Goal: Information Seeking & Learning: Learn about a topic

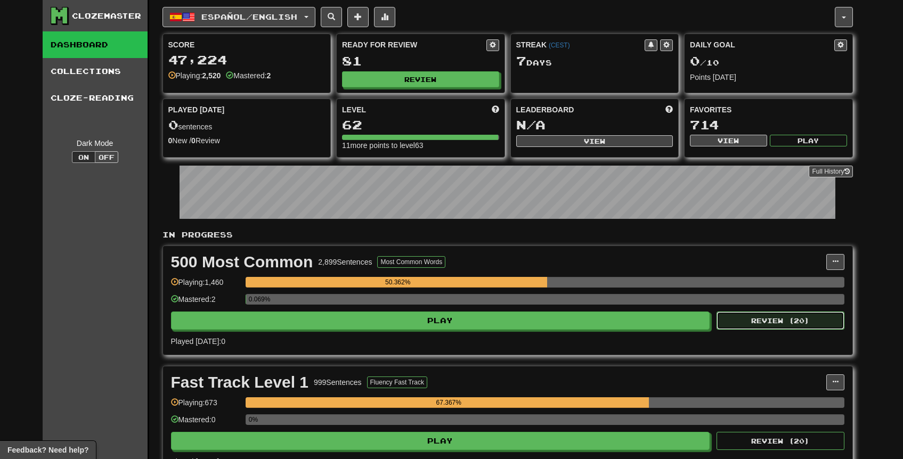
click at [800, 327] on button "Review ( 20 )" at bounding box center [780, 321] width 128 height 18
select select "**"
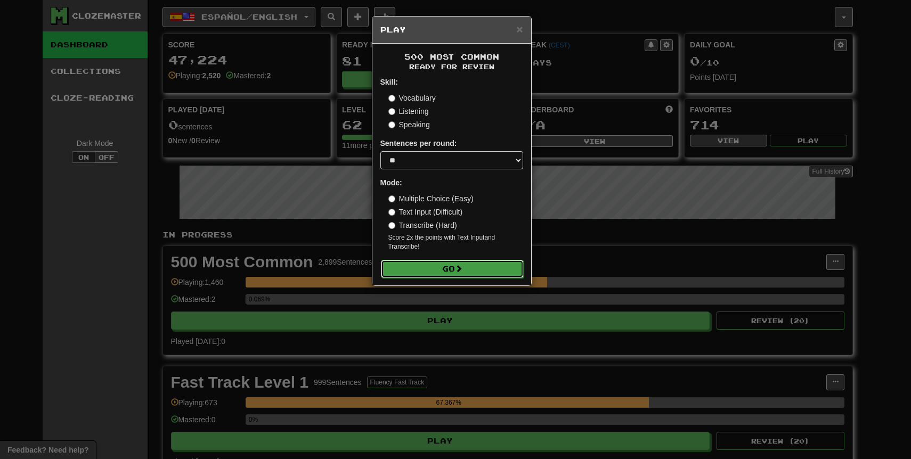
click at [460, 268] on span at bounding box center [458, 268] width 7 height 7
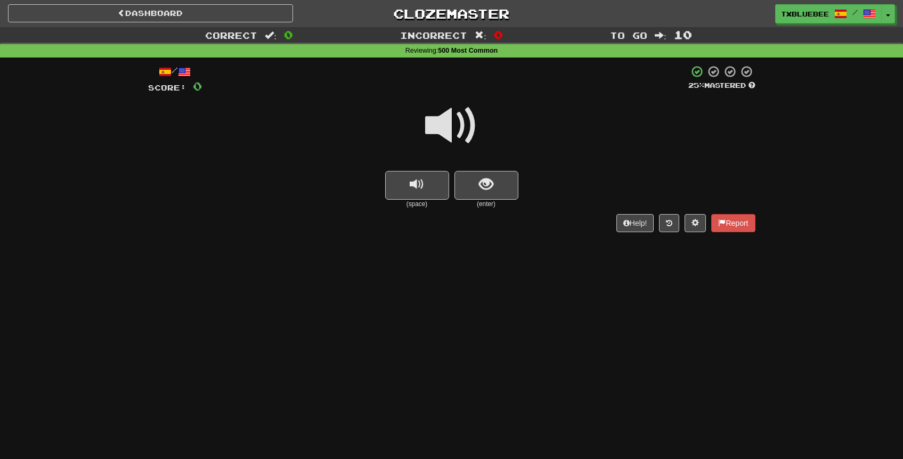
click at [450, 141] on span at bounding box center [451, 125] width 53 height 53
click at [489, 186] on span "show sentence" at bounding box center [486, 184] width 14 height 14
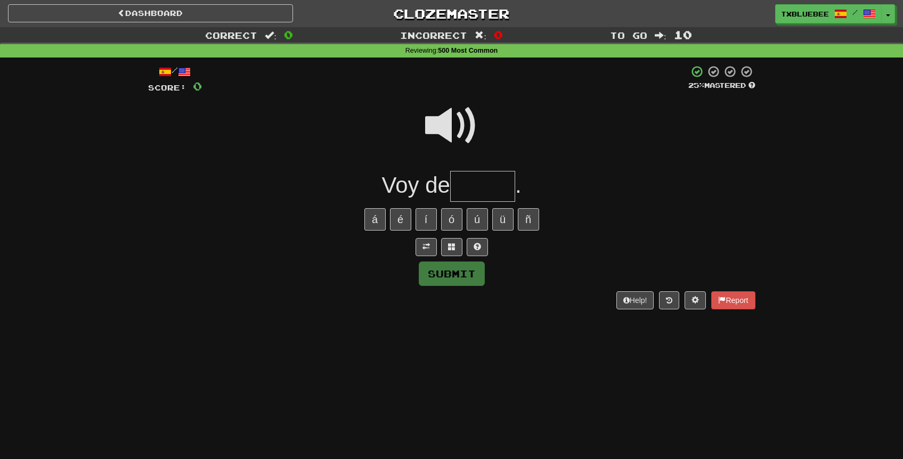
click at [459, 117] on span at bounding box center [451, 125] width 53 height 53
click at [475, 177] on input "text" at bounding box center [482, 186] width 65 height 31
type input "******"
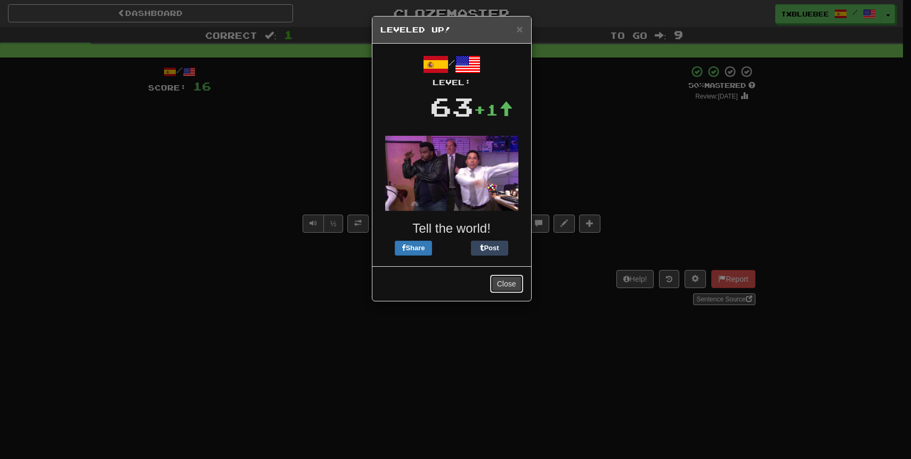
click at [509, 286] on button "Close" at bounding box center [506, 284] width 33 height 18
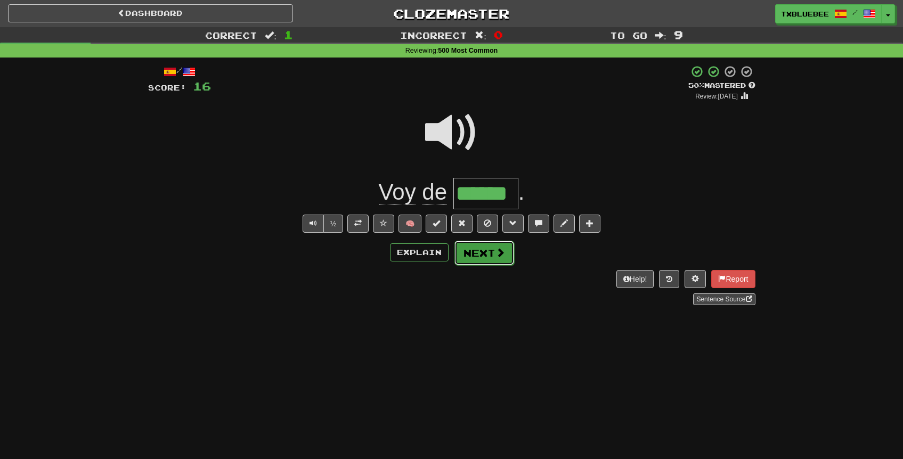
click at [492, 255] on button "Next" at bounding box center [484, 253] width 60 height 25
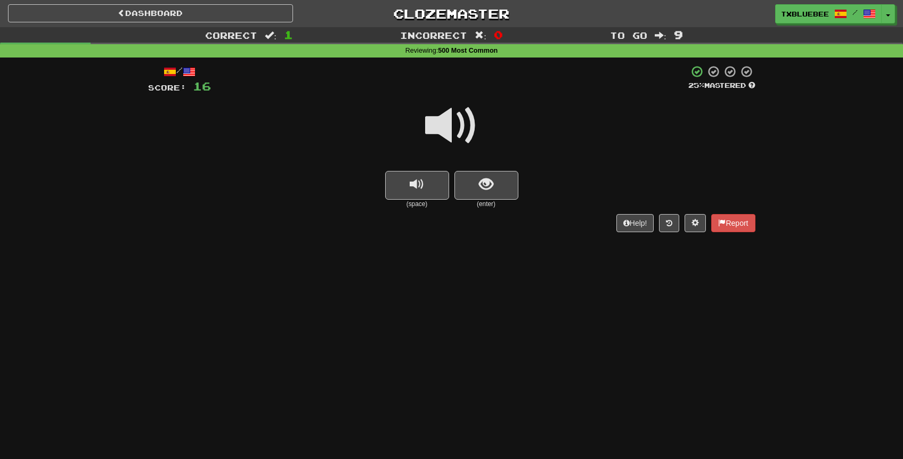
click at [451, 137] on span at bounding box center [451, 125] width 53 height 53
click at [477, 191] on button "show sentence" at bounding box center [486, 185] width 64 height 29
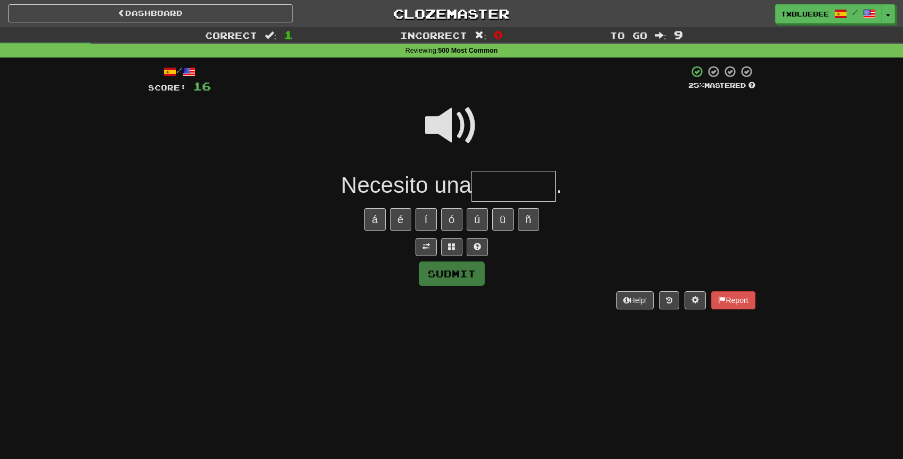
click at [485, 198] on input "text" at bounding box center [513, 186] width 84 height 31
type input "******"
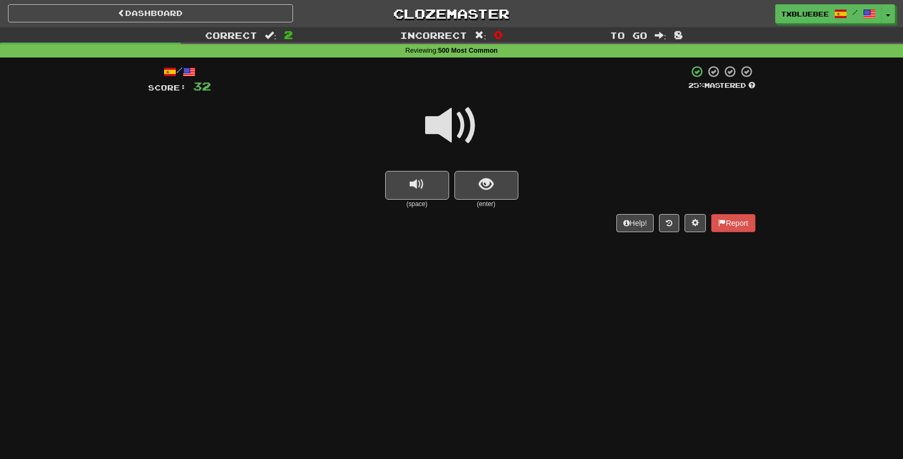
click at [434, 132] on span at bounding box center [451, 125] width 53 height 53
click at [478, 194] on button "show sentence" at bounding box center [486, 185] width 64 height 29
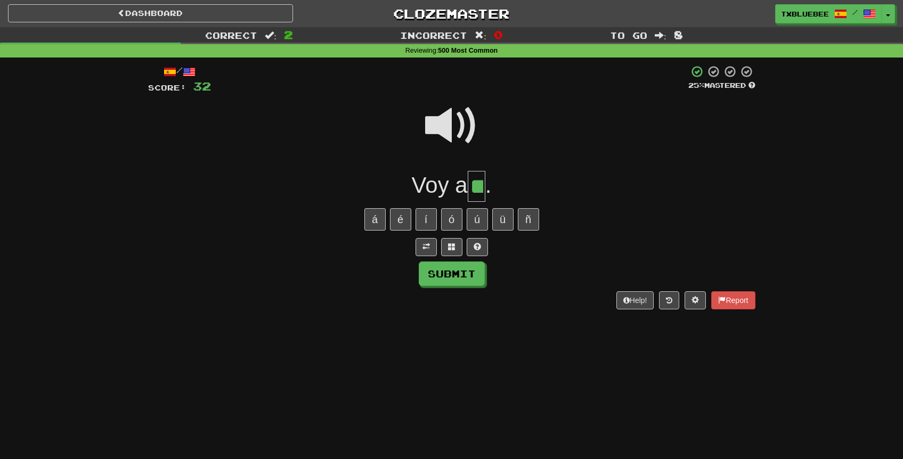
type input "**"
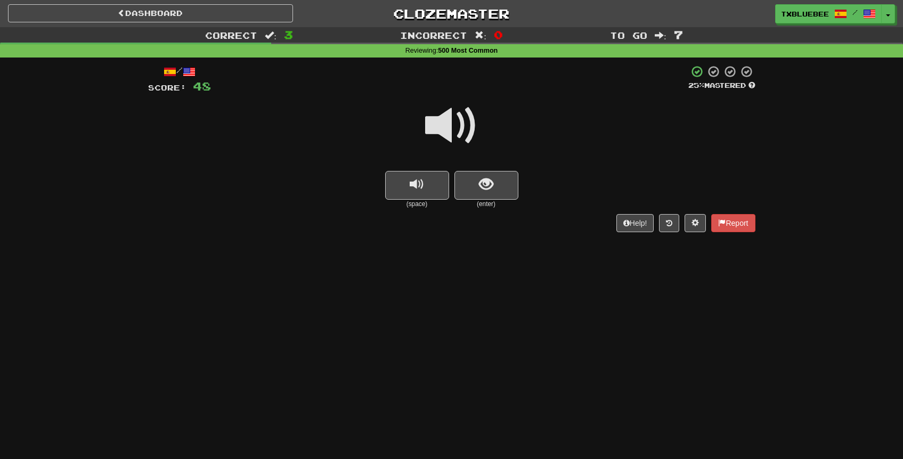
click at [452, 135] on span at bounding box center [451, 125] width 53 height 53
click at [463, 125] on span at bounding box center [451, 125] width 53 height 53
click at [484, 189] on span "show sentence" at bounding box center [486, 184] width 14 height 14
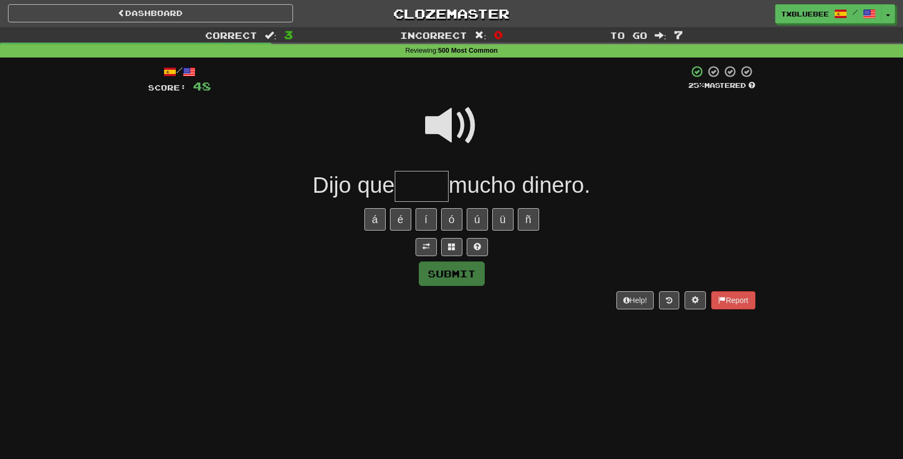
click at [449, 123] on span at bounding box center [451, 125] width 53 height 53
click at [421, 183] on input "text" at bounding box center [422, 186] width 54 height 31
type input "*****"
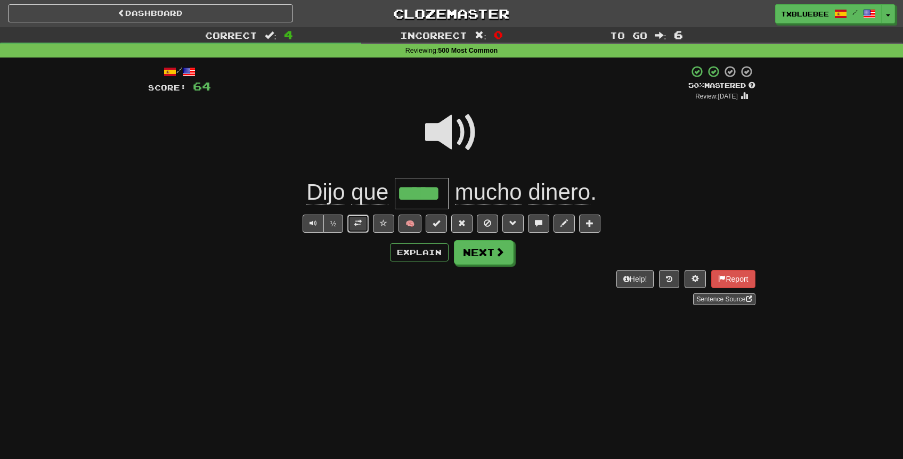
click at [361, 225] on span at bounding box center [357, 222] width 7 height 7
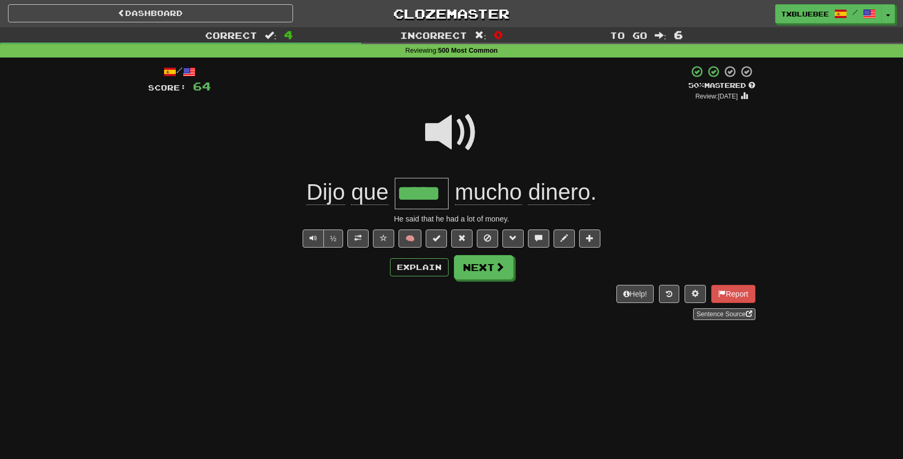
click at [440, 150] on span at bounding box center [451, 132] width 53 height 53
click at [488, 267] on button "Next" at bounding box center [484, 268] width 60 height 25
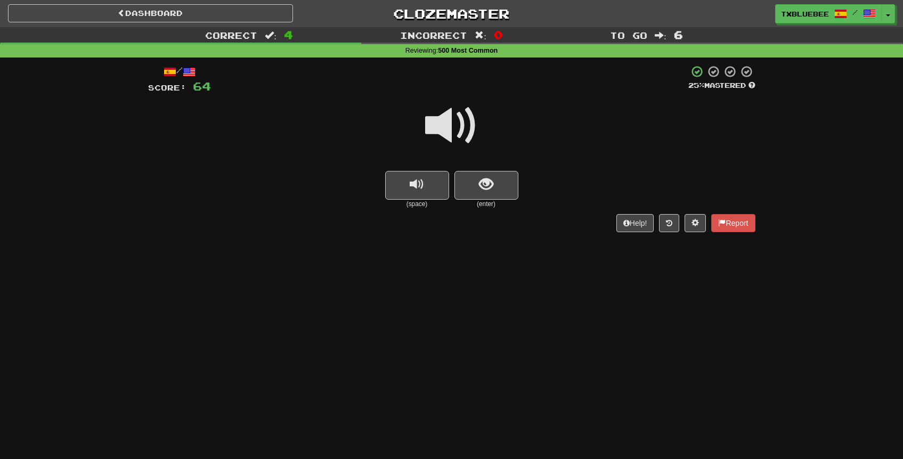
click at [465, 133] on span at bounding box center [451, 125] width 53 height 53
click at [485, 181] on span "show sentence" at bounding box center [486, 184] width 14 height 14
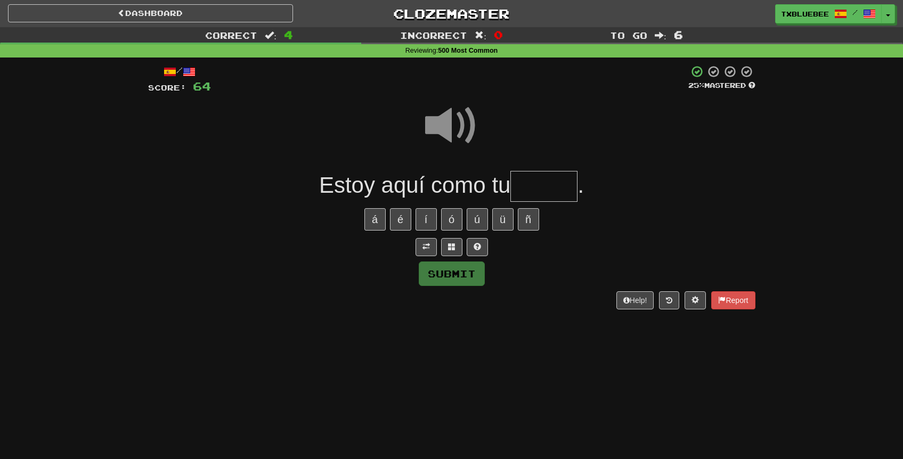
click at [543, 188] on input "text" at bounding box center [543, 186] width 67 height 31
type input "*****"
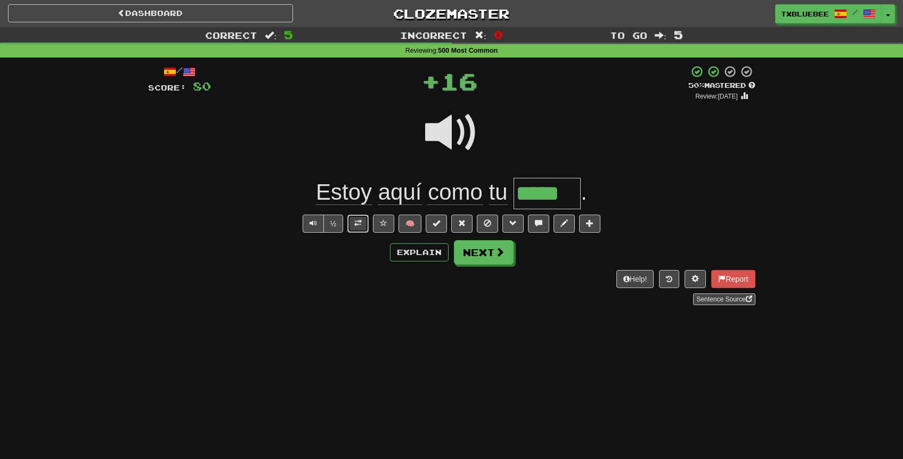
drag, startPoint x: 363, startPoint y: 224, endPoint x: 384, endPoint y: 118, distance: 107.9
click at [384, 118] on div "/ Score: 80 + 16 50 % Mastered Review: [DATE] Estoy aquí como tu ***** . ½ 🧠 Ex…" at bounding box center [451, 185] width 607 height 240
click at [479, 248] on button "Next" at bounding box center [484, 253] width 60 height 25
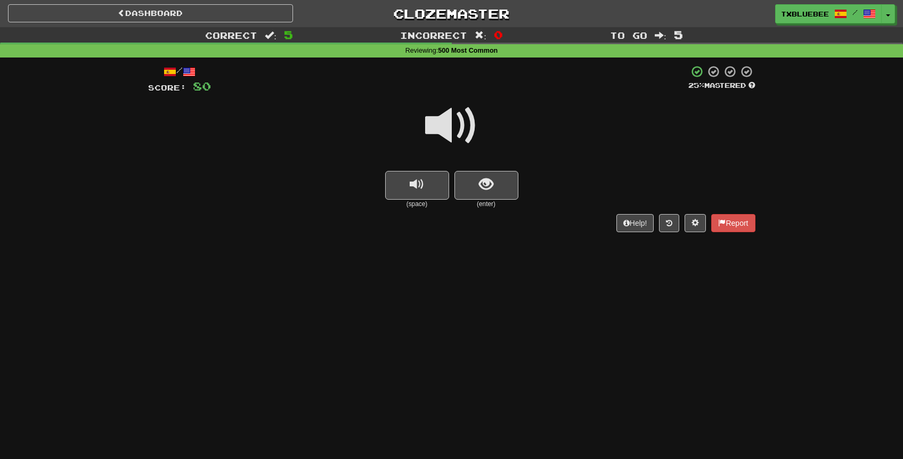
click at [455, 127] on span at bounding box center [451, 125] width 53 height 53
click at [474, 182] on button "show sentence" at bounding box center [486, 185] width 64 height 29
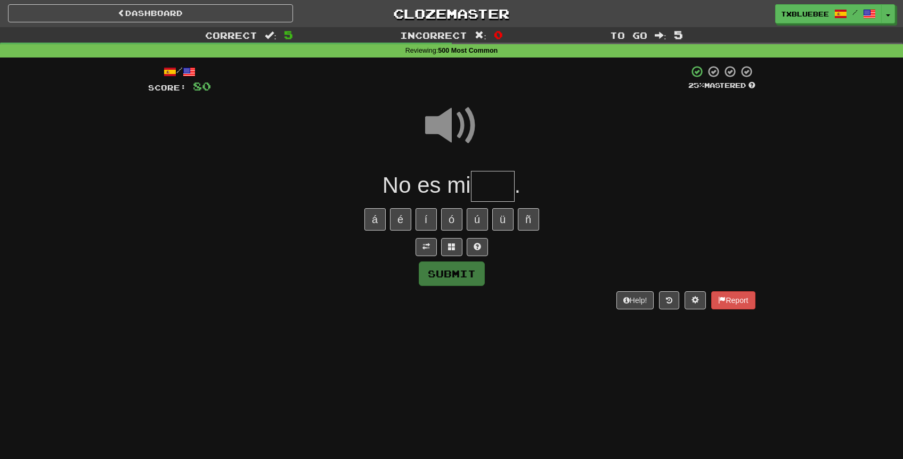
click at [479, 189] on input "text" at bounding box center [493, 186] width 44 height 31
type input "****"
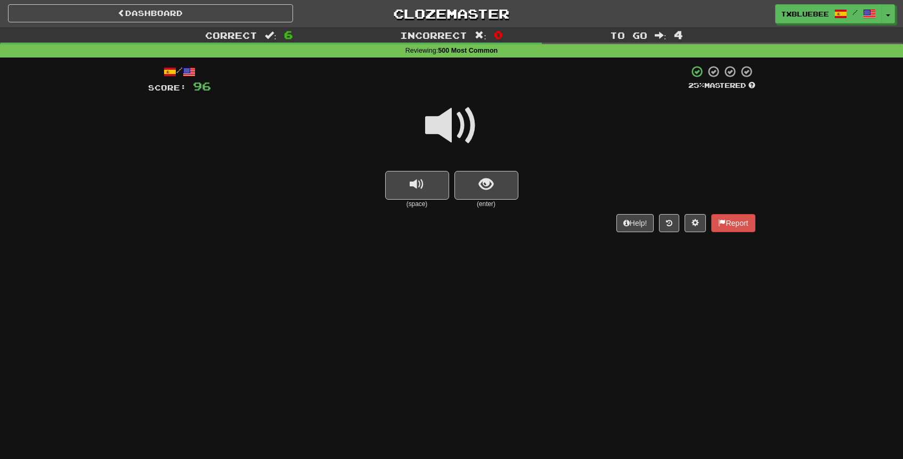
click at [469, 122] on span at bounding box center [451, 125] width 53 height 53
click at [488, 185] on span "show sentence" at bounding box center [486, 184] width 14 height 14
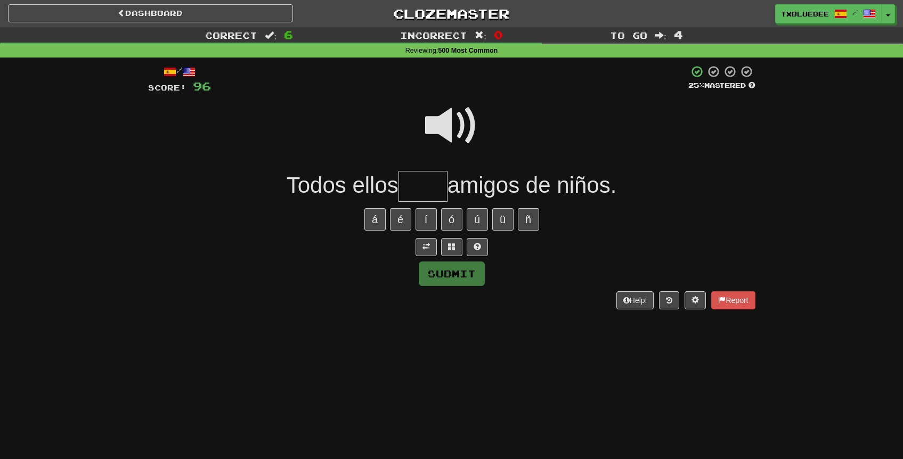
click at [447, 129] on span at bounding box center [451, 125] width 53 height 53
click at [415, 189] on input "text" at bounding box center [422, 186] width 49 height 31
type input "*"
click at [457, 112] on span at bounding box center [451, 125] width 53 height 53
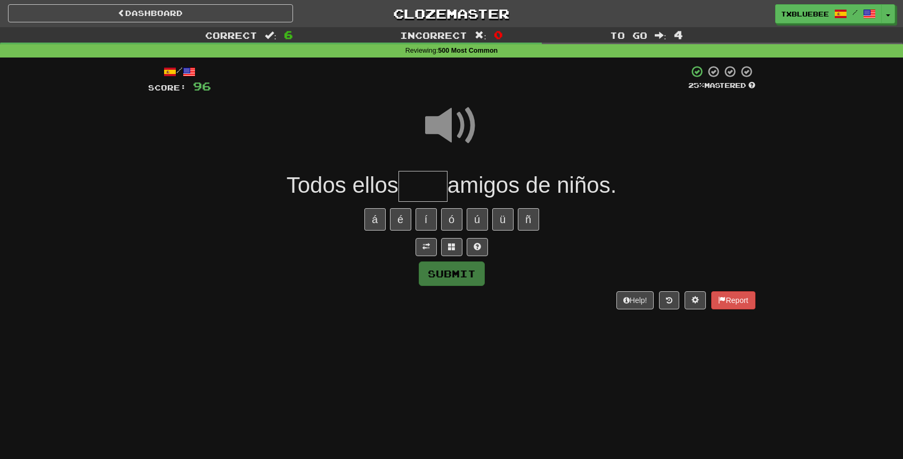
click at [413, 186] on input "text" at bounding box center [422, 186] width 49 height 31
type input "*"
type input "****"
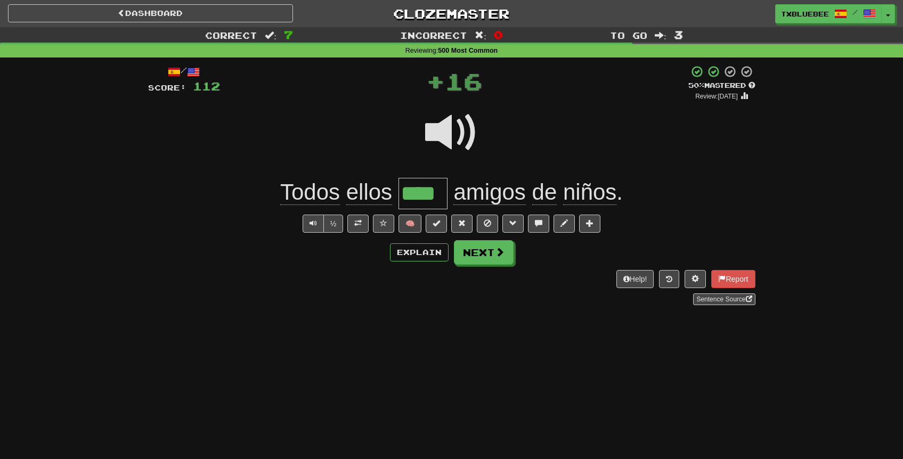
click at [453, 149] on span at bounding box center [451, 132] width 53 height 53
click at [446, 124] on span at bounding box center [451, 132] width 53 height 53
click at [360, 227] on span at bounding box center [357, 222] width 7 height 7
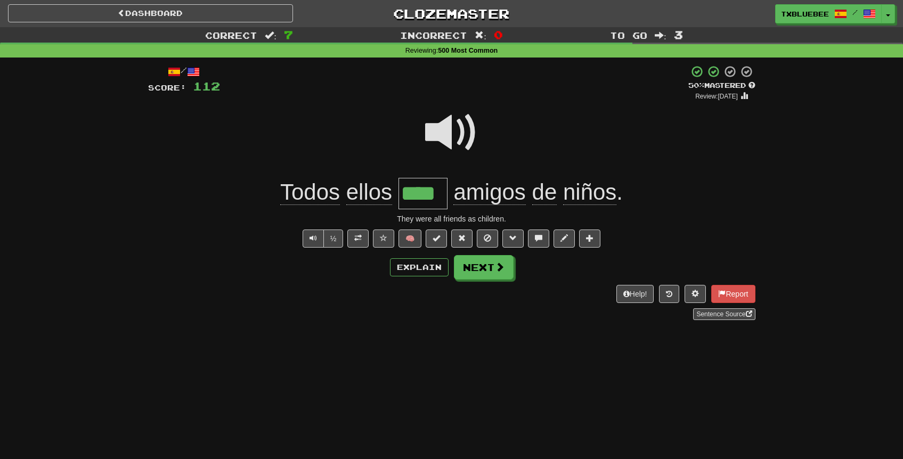
click at [452, 135] on span at bounding box center [451, 132] width 53 height 53
click at [451, 135] on span at bounding box center [451, 132] width 53 height 53
click at [484, 268] on button "Next" at bounding box center [484, 268] width 60 height 25
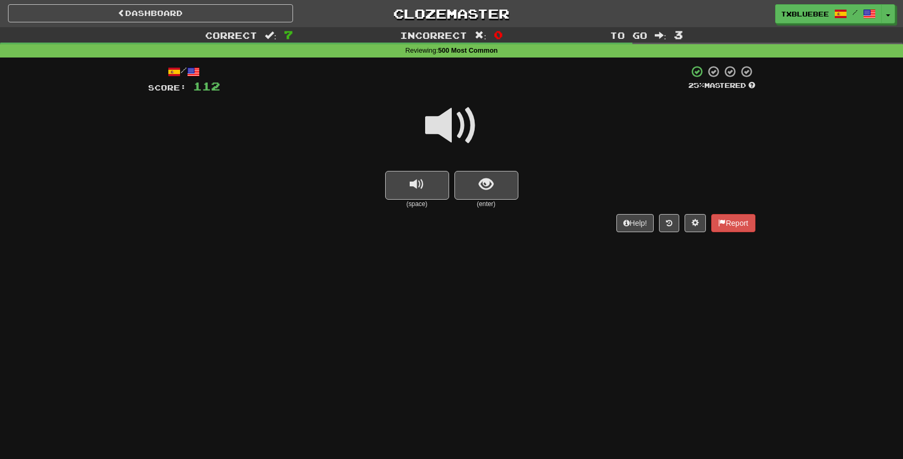
click at [452, 133] on span at bounding box center [451, 125] width 53 height 53
click at [484, 190] on span "show sentence" at bounding box center [486, 184] width 14 height 14
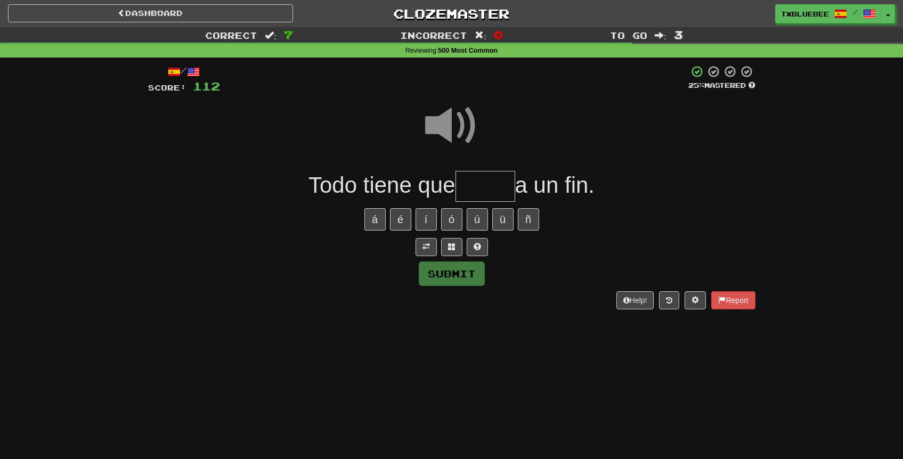
click at [490, 185] on input "text" at bounding box center [485, 186] width 60 height 31
click at [462, 125] on span at bounding box center [451, 125] width 53 height 53
click at [472, 189] on input "text" at bounding box center [485, 186] width 60 height 31
type input "******"
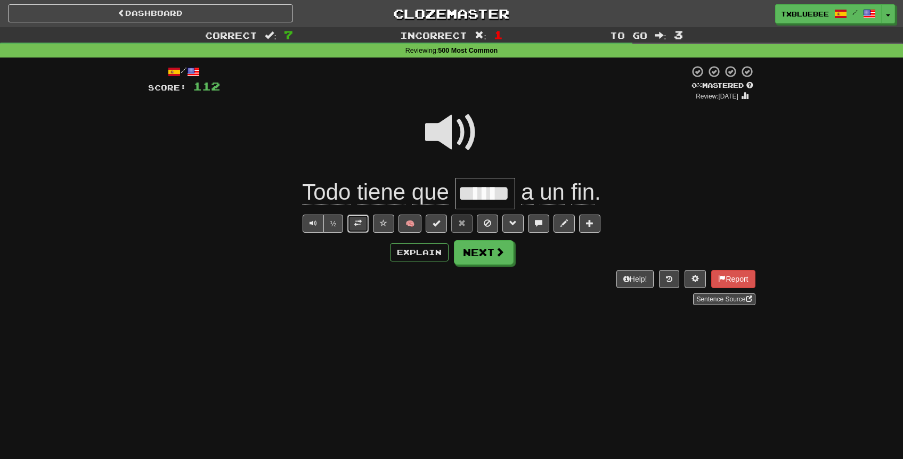
click at [361, 225] on span at bounding box center [357, 222] width 7 height 7
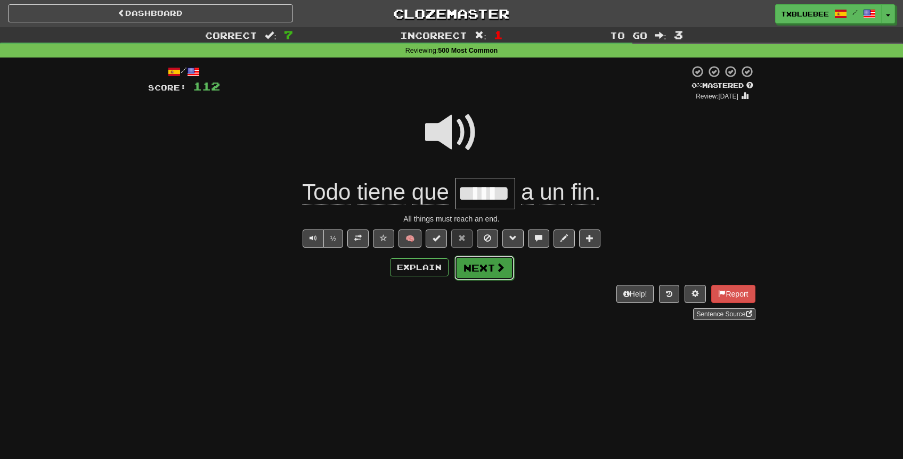
click at [497, 272] on span at bounding box center [500, 268] width 10 height 10
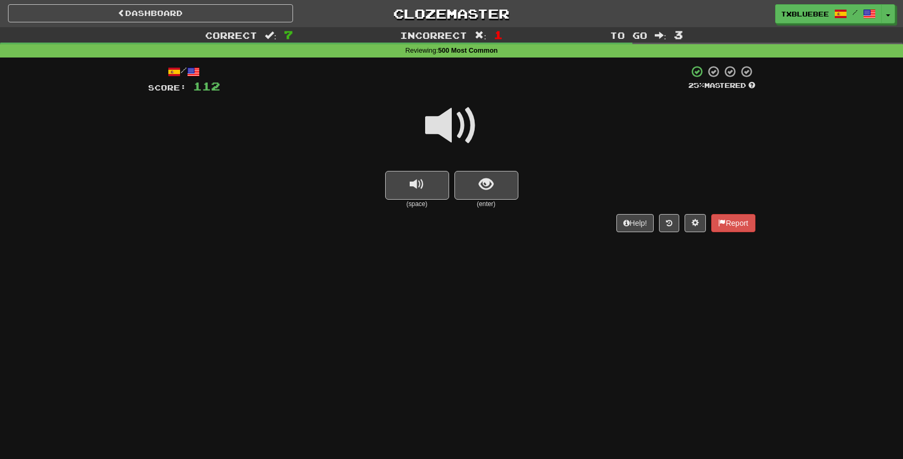
click at [459, 141] on span at bounding box center [451, 125] width 53 height 53
click at [479, 191] on span "show sentence" at bounding box center [486, 184] width 14 height 14
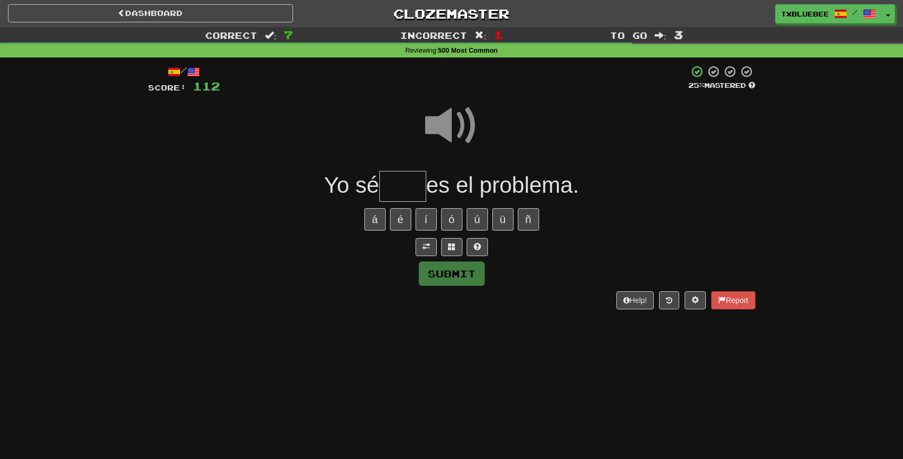
click at [395, 186] on input "text" at bounding box center [402, 186] width 47 height 31
type input "****"
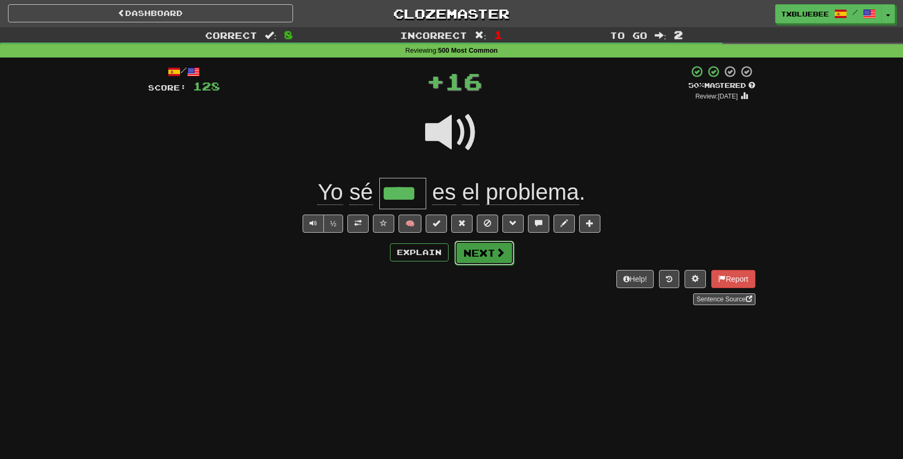
click at [481, 253] on button "Next" at bounding box center [484, 253] width 60 height 25
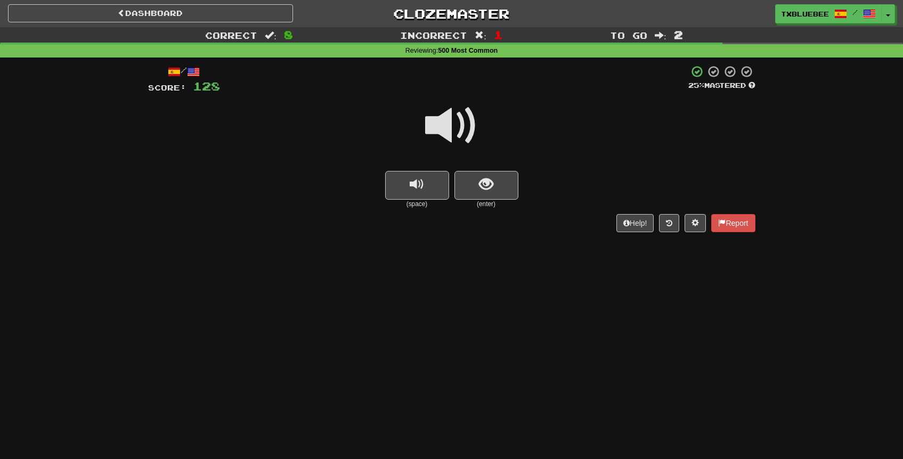
click at [462, 122] on span at bounding box center [451, 125] width 53 height 53
click at [477, 196] on button "show sentence" at bounding box center [486, 185] width 64 height 29
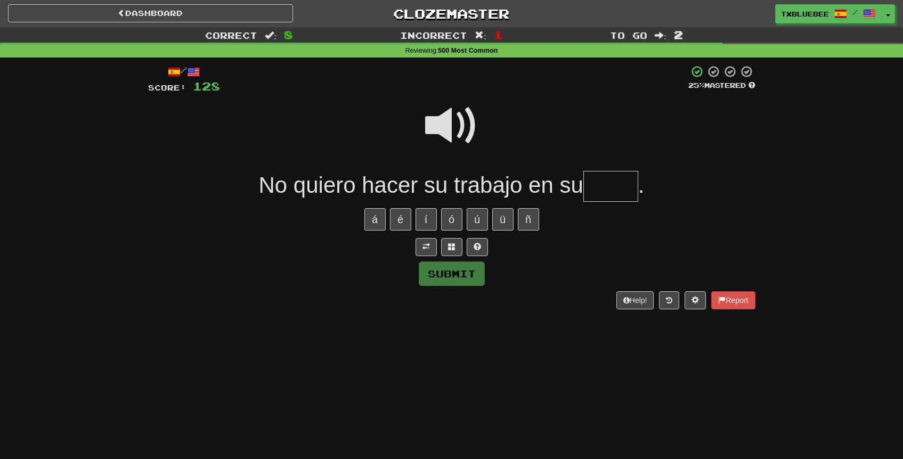
click at [445, 133] on span at bounding box center [451, 125] width 53 height 53
click at [599, 194] on input "text" at bounding box center [610, 186] width 55 height 31
type input "*****"
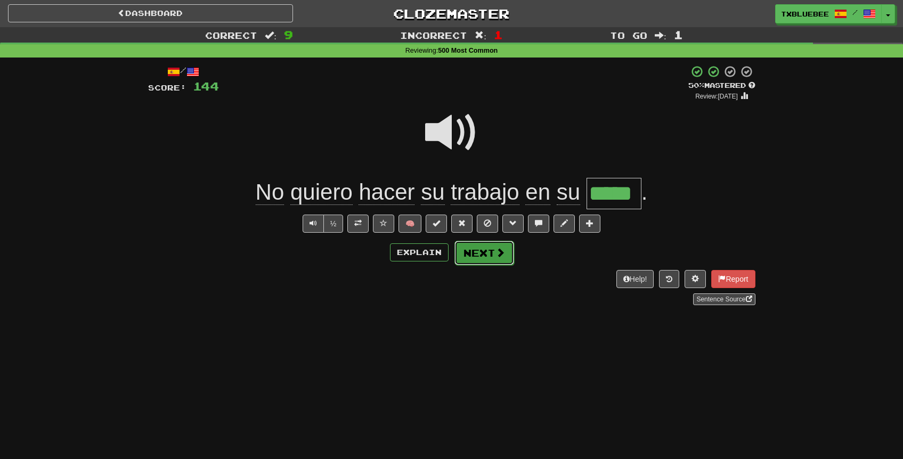
click at [481, 253] on button "Next" at bounding box center [484, 253] width 60 height 25
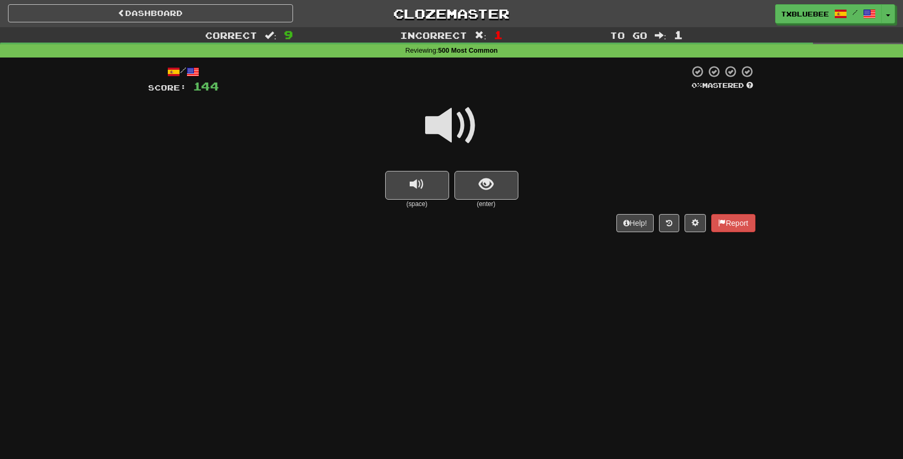
click at [473, 125] on span at bounding box center [451, 125] width 53 height 53
click at [490, 197] on button "show sentence" at bounding box center [486, 185] width 64 height 29
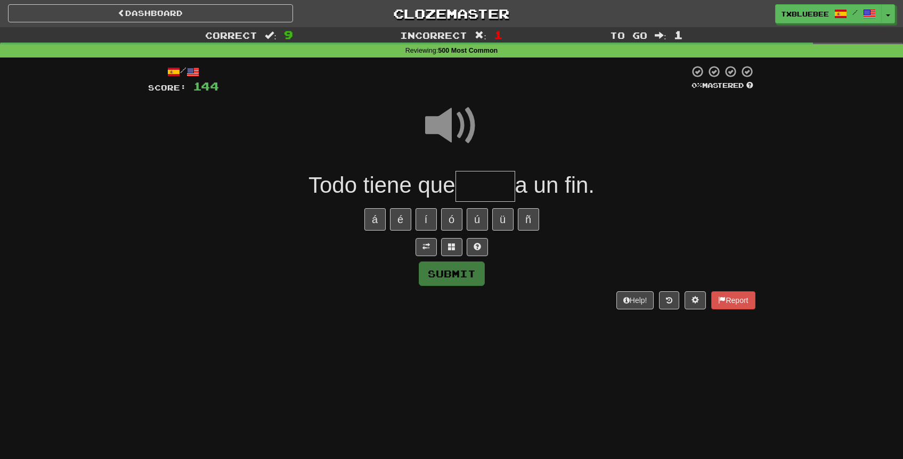
click at [488, 194] on input "text" at bounding box center [485, 186] width 60 height 31
type input "******"
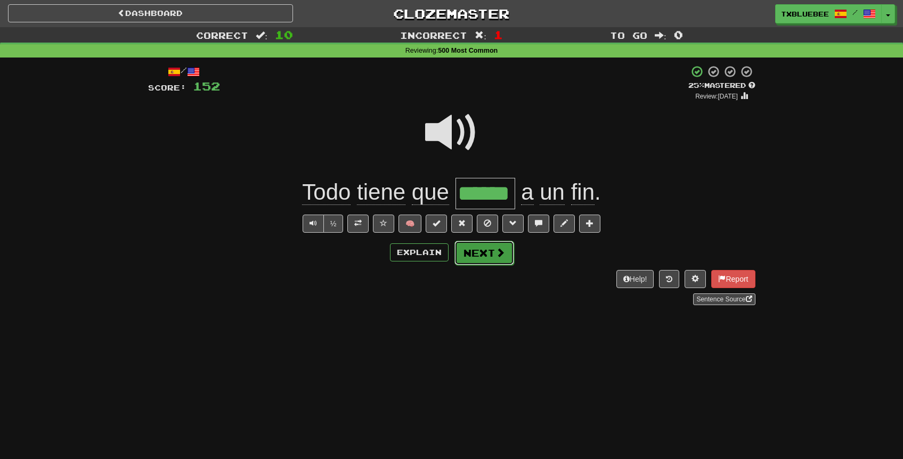
click at [477, 253] on button "Next" at bounding box center [484, 253] width 60 height 25
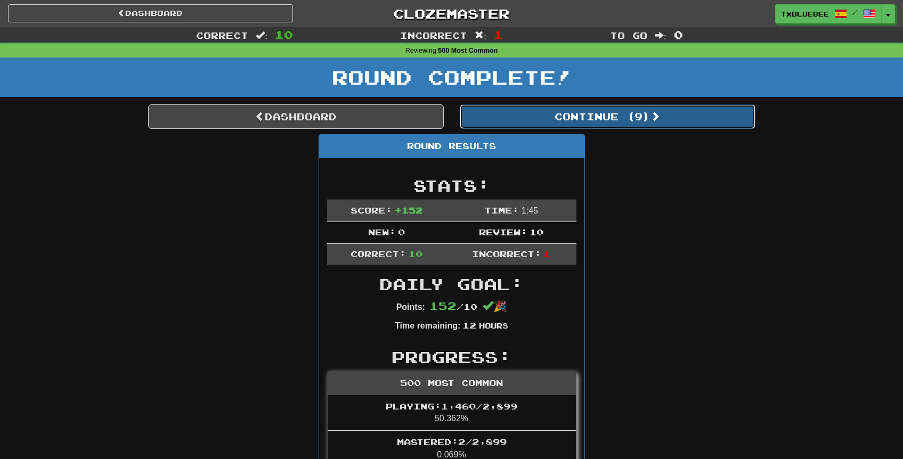
click at [565, 123] on button "Continue ( 9 )" at bounding box center [608, 116] width 296 height 25
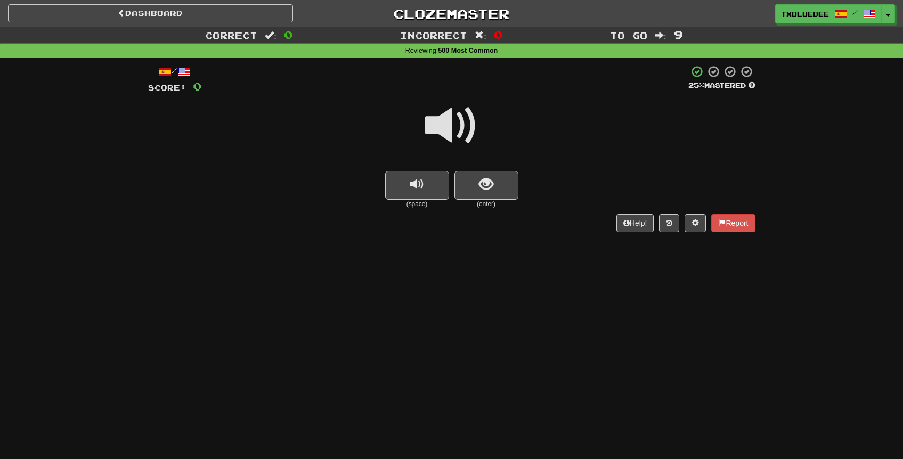
click at [470, 128] on span at bounding box center [451, 125] width 53 height 53
click at [490, 187] on span "show sentence" at bounding box center [486, 184] width 14 height 14
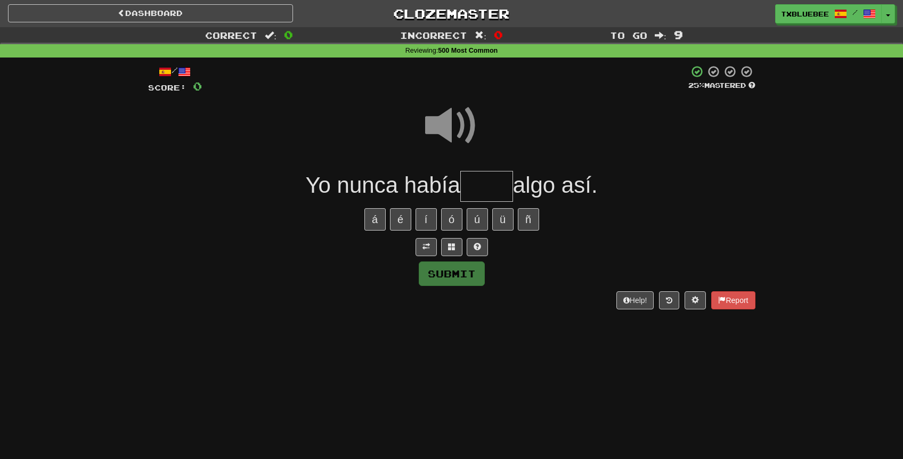
click at [488, 187] on input "text" at bounding box center [486, 186] width 53 height 31
type input "*****"
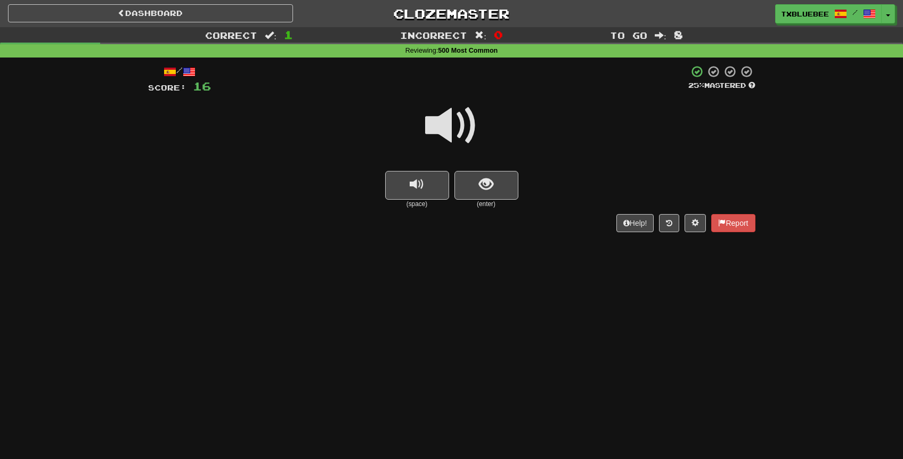
click at [450, 136] on span at bounding box center [451, 125] width 53 height 53
click at [466, 193] on button "show sentence" at bounding box center [486, 185] width 64 height 29
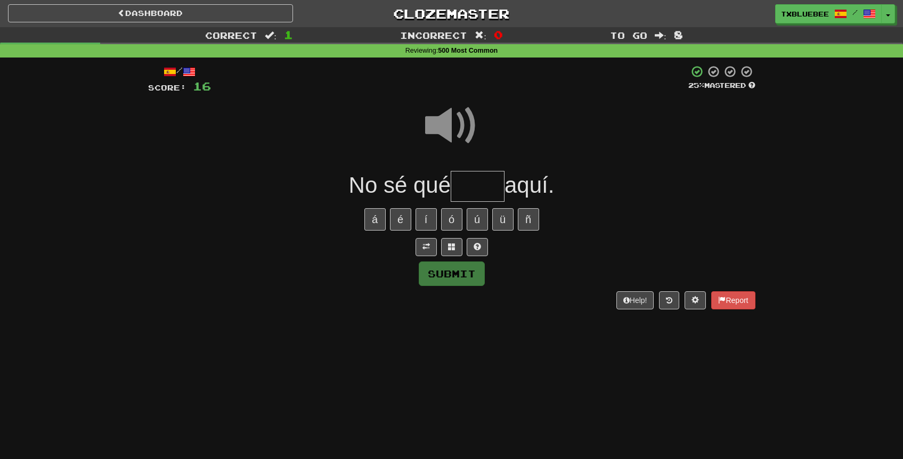
click at [478, 192] on input "text" at bounding box center [478, 186] width 54 height 31
type input "****"
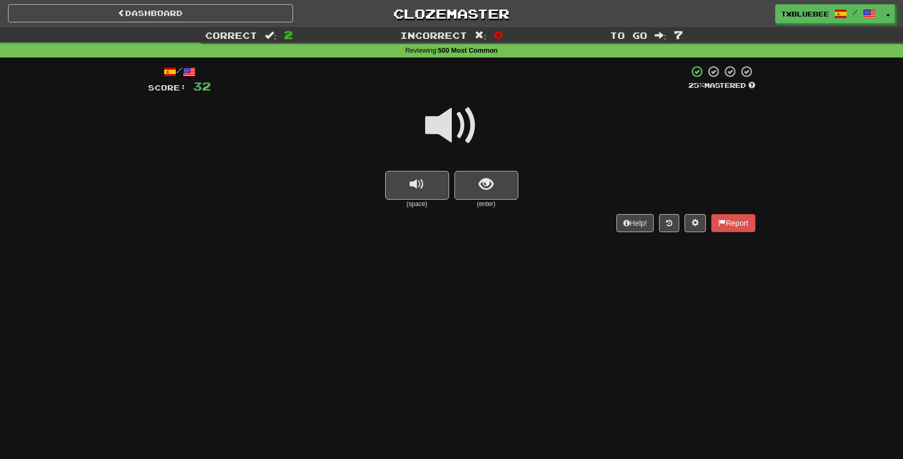
click at [464, 139] on span at bounding box center [451, 125] width 53 height 53
click at [475, 186] on button "show sentence" at bounding box center [486, 185] width 64 height 29
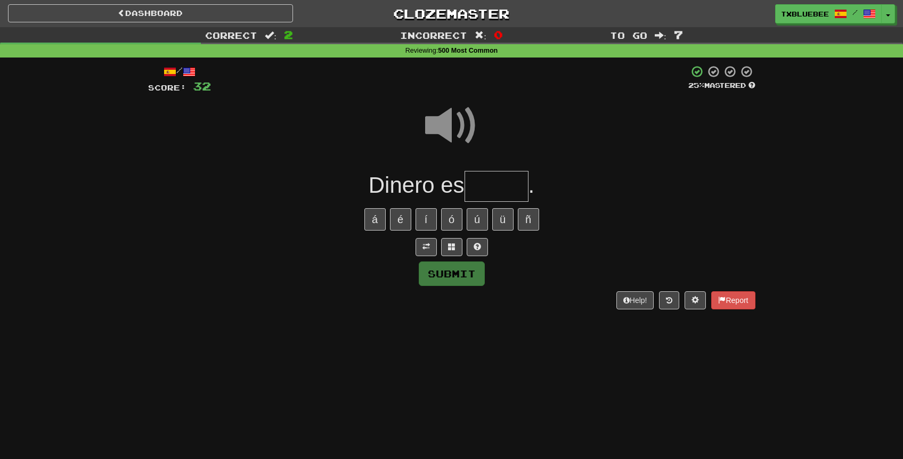
click at [483, 191] on input "text" at bounding box center [497, 186] width 64 height 31
type input "*****"
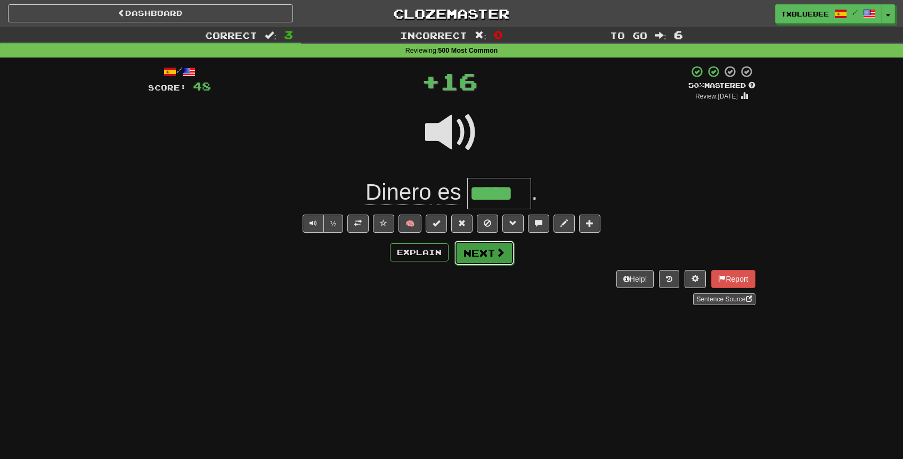
click at [474, 247] on button "Next" at bounding box center [484, 253] width 60 height 25
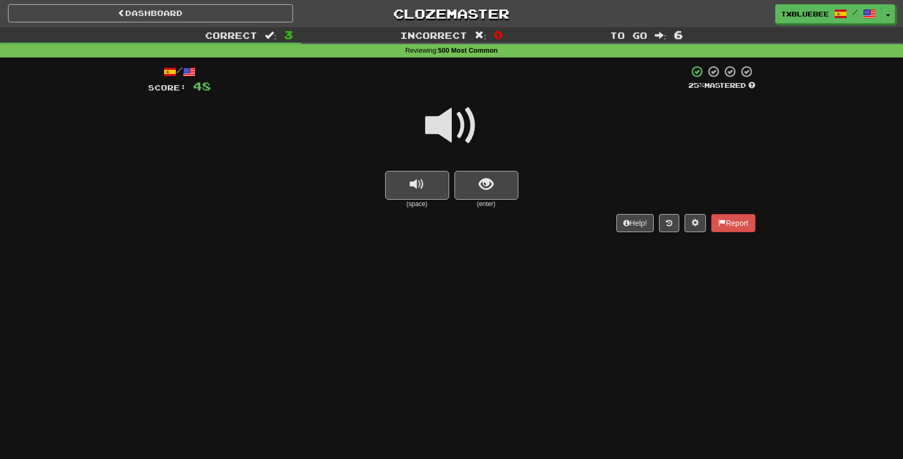
click at [468, 119] on span at bounding box center [451, 125] width 53 height 53
click at [480, 190] on span "show sentence" at bounding box center [486, 184] width 14 height 14
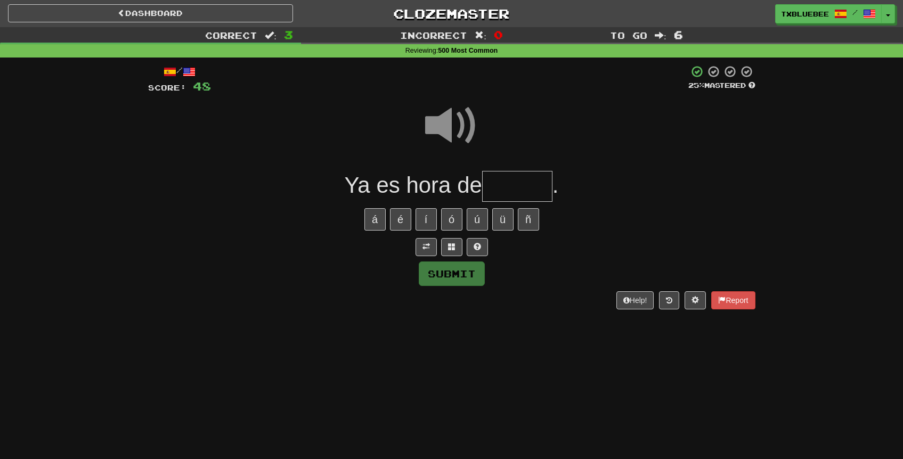
click at [499, 191] on input "text" at bounding box center [517, 186] width 70 height 31
type input "******"
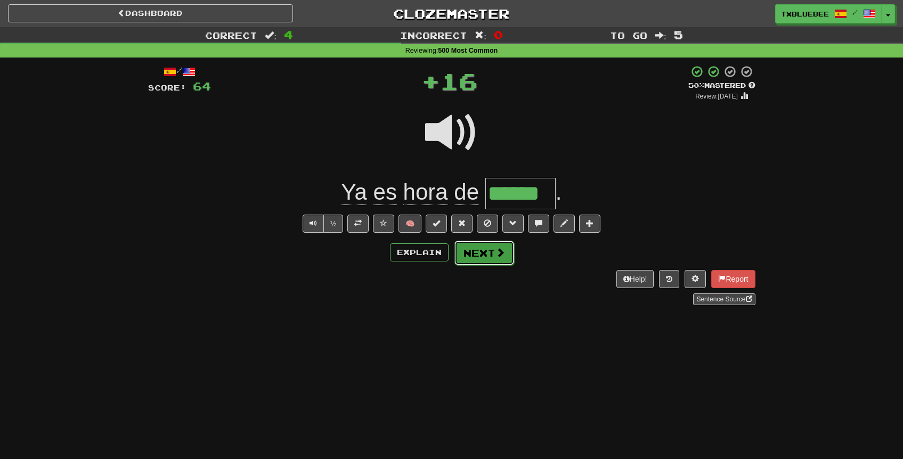
click at [477, 253] on button "Next" at bounding box center [484, 253] width 60 height 25
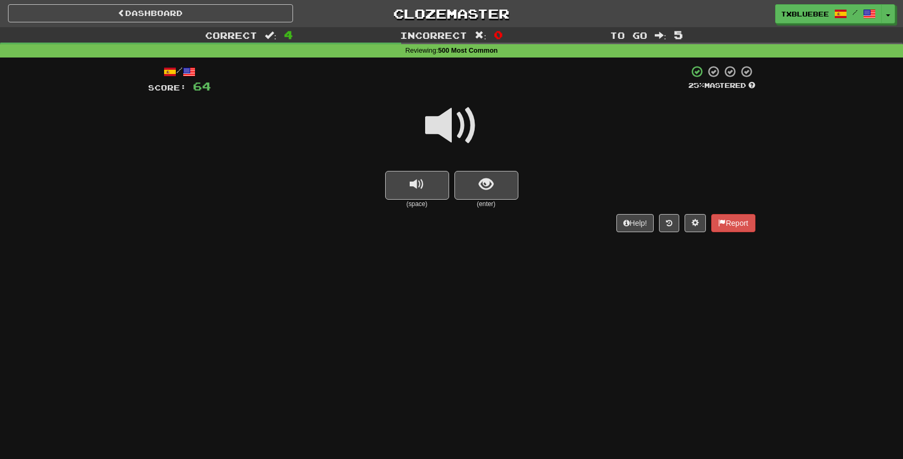
click at [465, 136] on span at bounding box center [451, 125] width 53 height 53
click at [490, 186] on span "show sentence" at bounding box center [486, 184] width 14 height 14
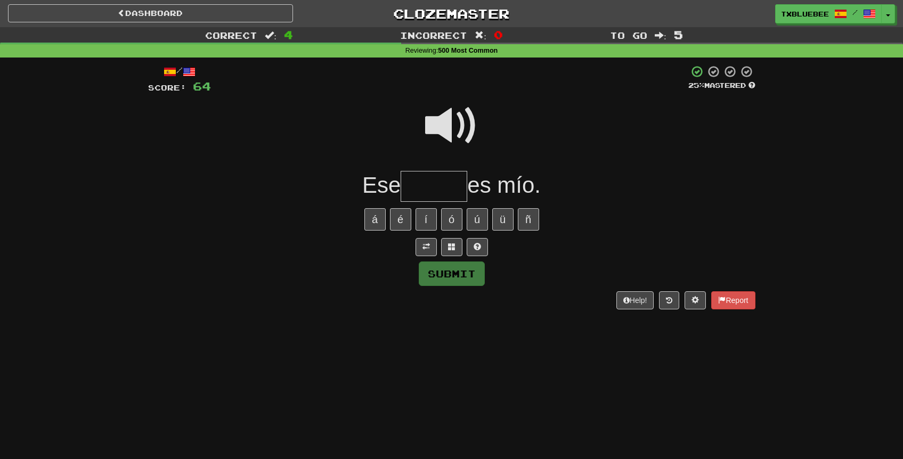
click at [452, 186] on input "text" at bounding box center [434, 186] width 67 height 31
type input "*****"
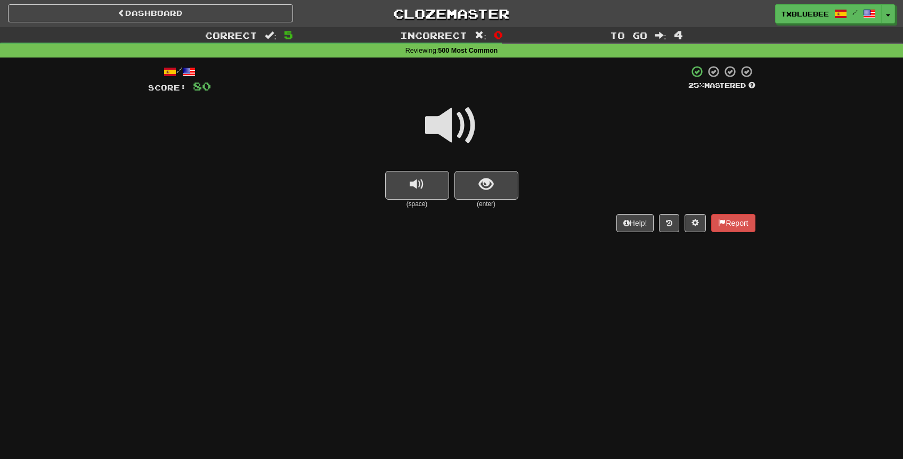
click at [445, 117] on span at bounding box center [451, 125] width 53 height 53
click at [477, 173] on button "show sentence" at bounding box center [486, 185] width 64 height 29
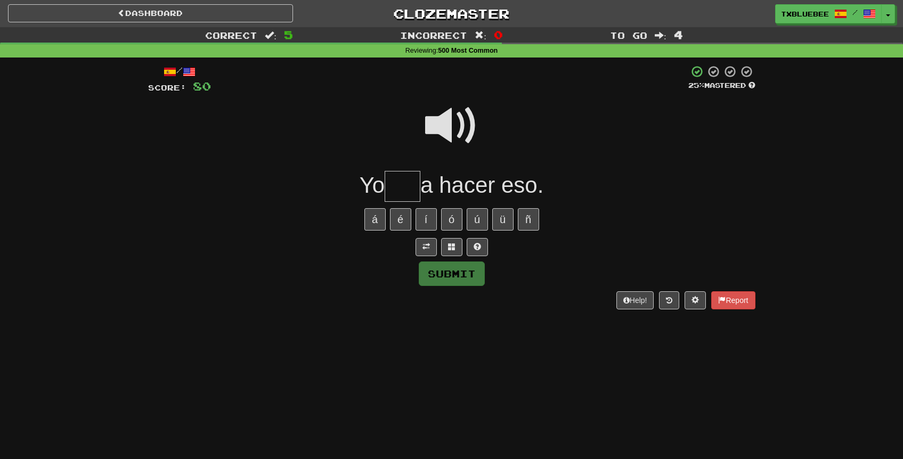
click at [413, 194] on input "text" at bounding box center [403, 186] width 36 height 31
type input "***"
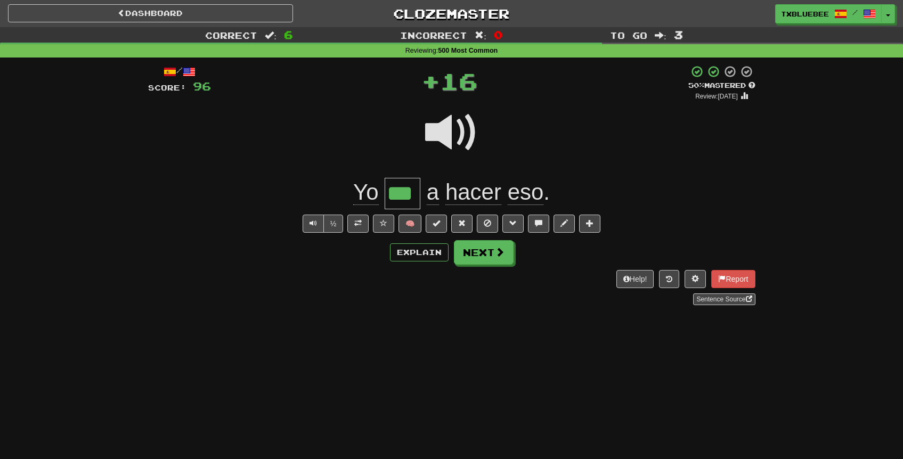
click at [460, 127] on span at bounding box center [451, 132] width 53 height 53
click at [476, 260] on button "Next" at bounding box center [484, 253] width 60 height 25
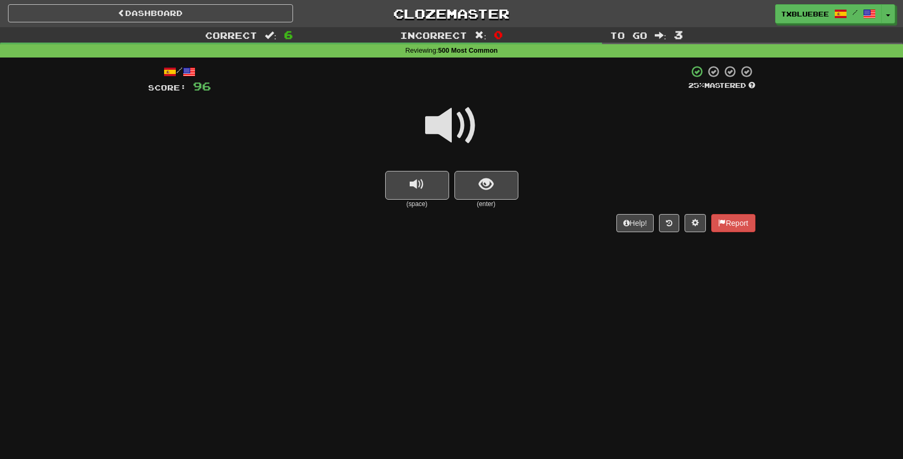
click at [466, 129] on span at bounding box center [451, 125] width 53 height 53
click at [482, 191] on span "show sentence" at bounding box center [486, 184] width 14 height 14
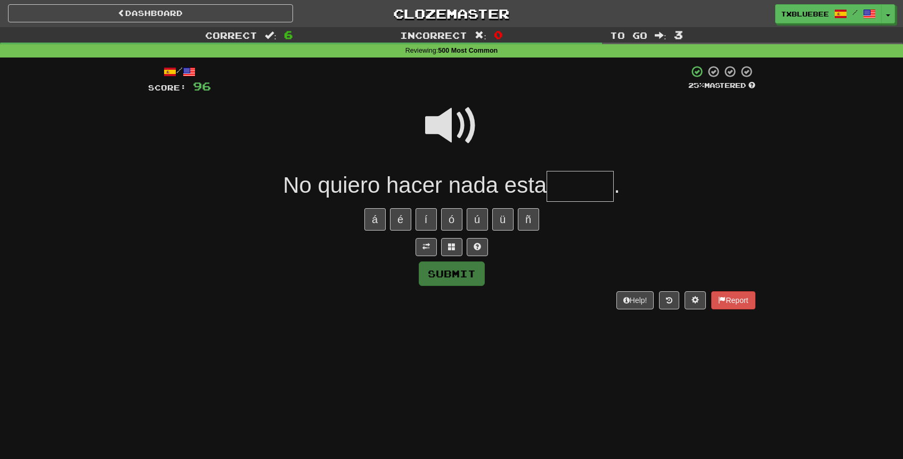
click at [446, 123] on span at bounding box center [451, 125] width 53 height 53
click at [571, 183] on input "text" at bounding box center [580, 186] width 67 height 31
type input "*"
type input "*****"
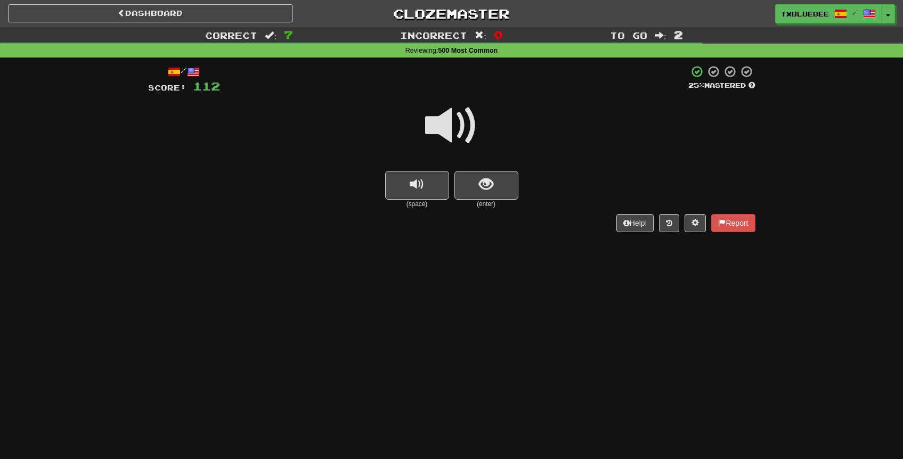
click at [471, 132] on span at bounding box center [451, 125] width 53 height 53
click at [493, 184] on span "show sentence" at bounding box center [486, 184] width 14 height 14
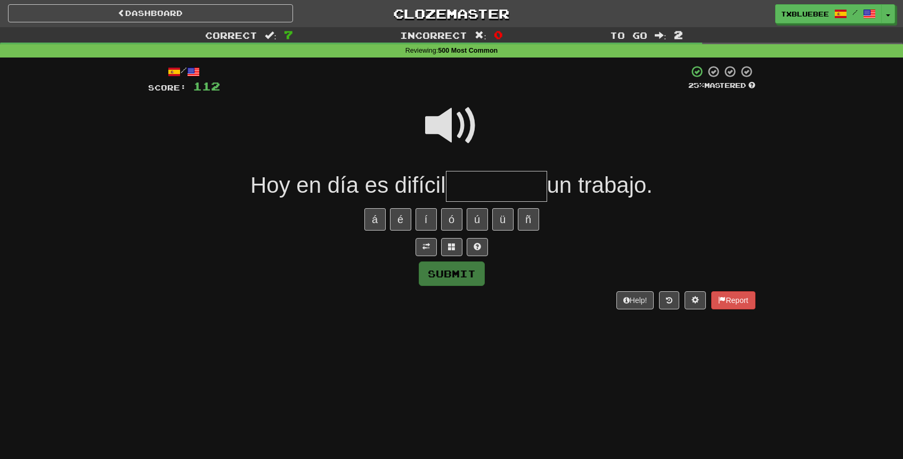
click at [447, 124] on span at bounding box center [451, 125] width 53 height 53
click at [476, 195] on input "text" at bounding box center [496, 186] width 101 height 31
click at [457, 118] on span at bounding box center [451, 125] width 53 height 53
click at [483, 190] on input "**" at bounding box center [496, 186] width 101 height 31
type input "*********"
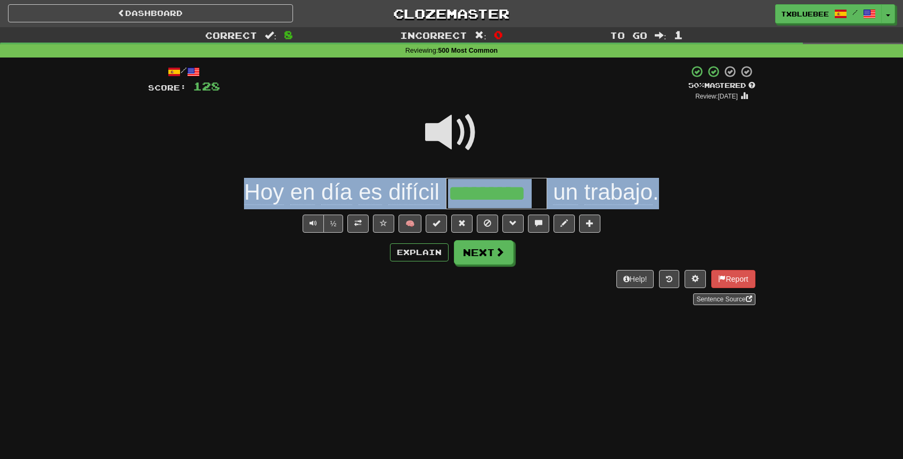
drag, startPoint x: 240, startPoint y: 193, endPoint x: 663, endPoint y: 192, distance: 422.4
click at [663, 192] on div "Hoy en día es difícil ********* un trabajo ." at bounding box center [451, 193] width 607 height 31
copy div "Hoy en día es difícil un trabajo ."
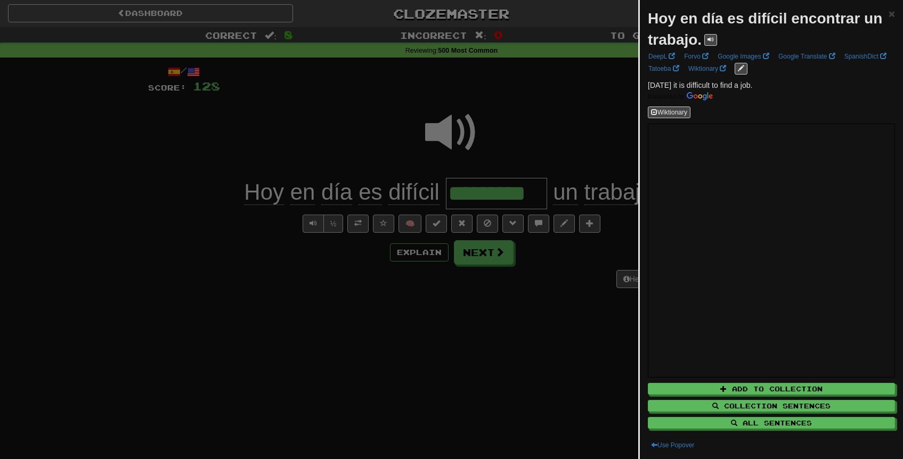
click at [575, 133] on div at bounding box center [451, 229] width 903 height 459
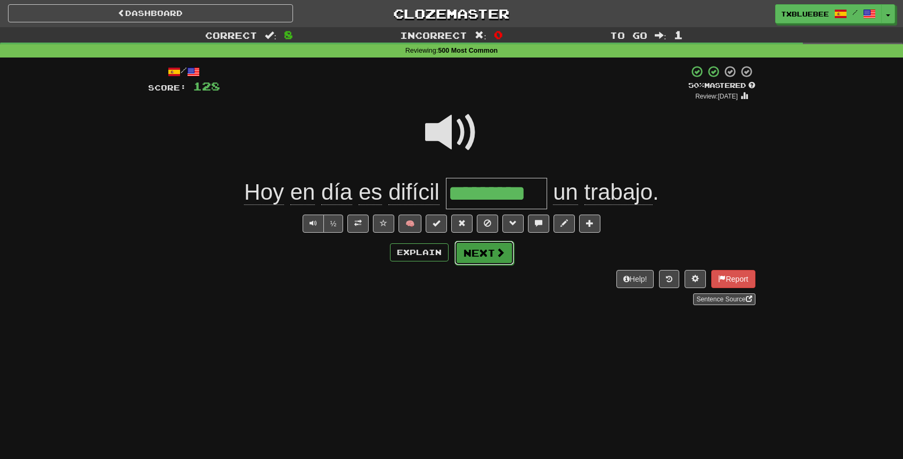
click at [481, 246] on button "Next" at bounding box center [484, 253] width 60 height 25
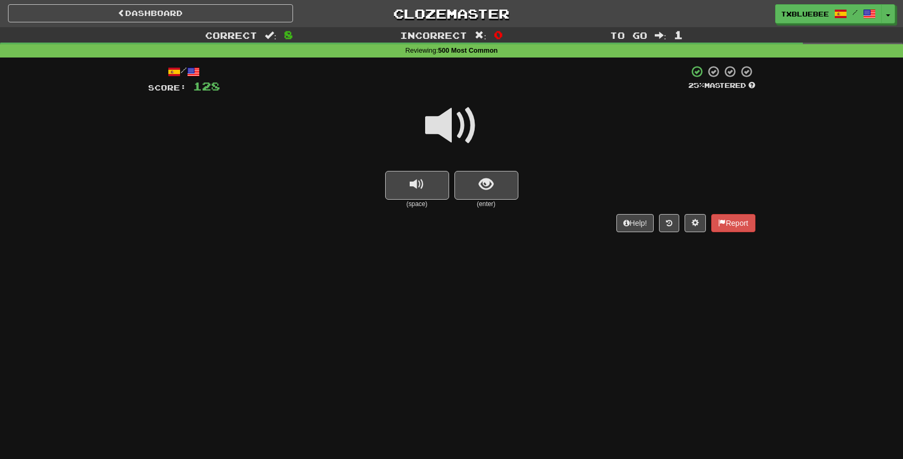
click at [467, 134] on span at bounding box center [451, 125] width 53 height 53
click at [484, 197] on button "show sentence" at bounding box center [486, 185] width 64 height 29
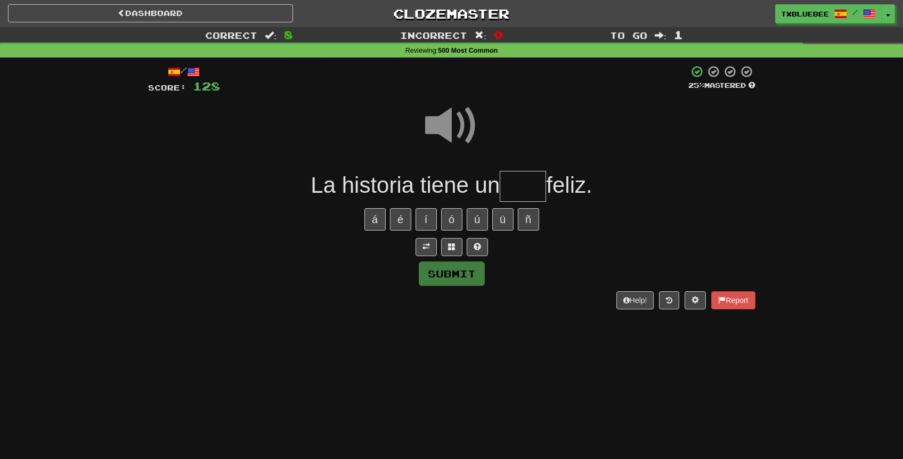
click at [512, 190] on input "text" at bounding box center [523, 186] width 46 height 31
type input "*****"
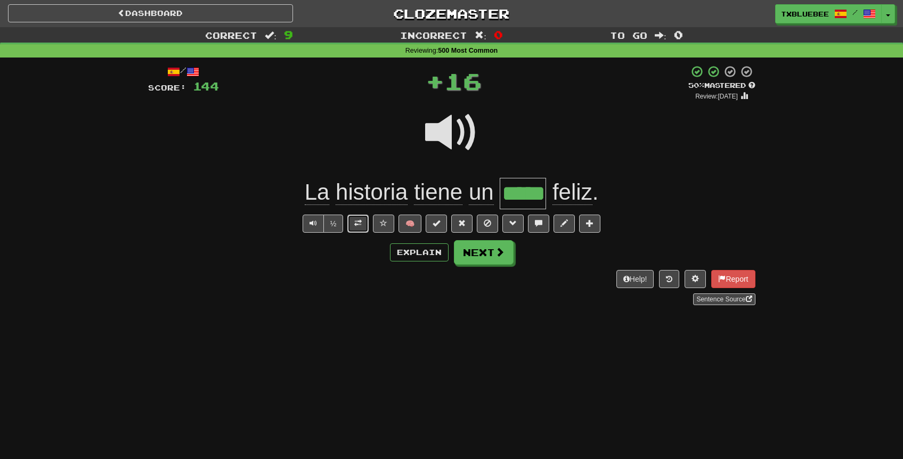
click at [363, 225] on button at bounding box center [357, 224] width 21 height 18
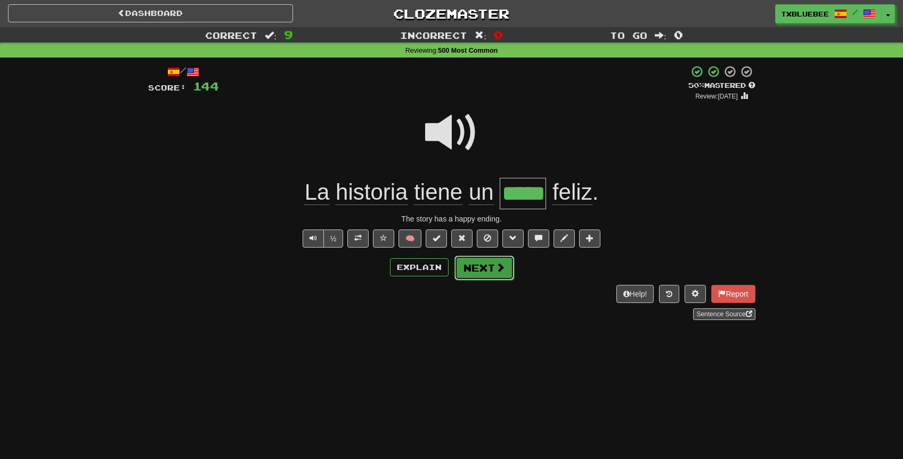
click at [475, 271] on button "Next" at bounding box center [484, 268] width 60 height 25
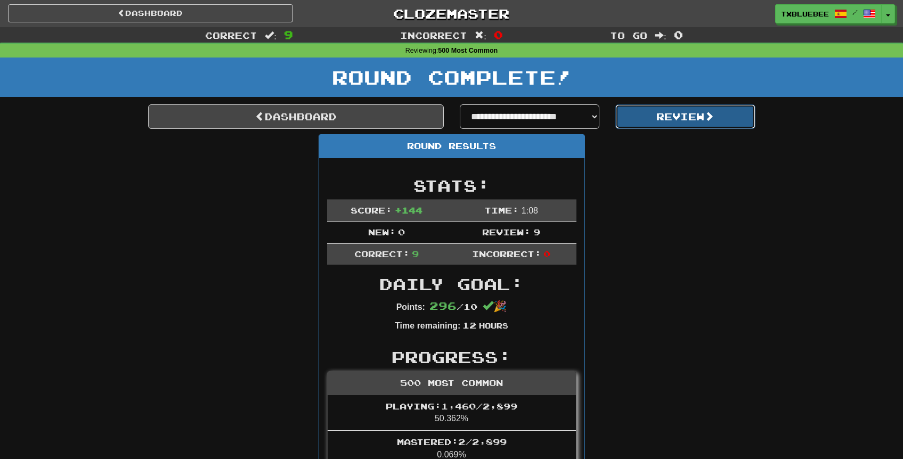
click at [647, 116] on button "Review" at bounding box center [685, 116] width 140 height 25
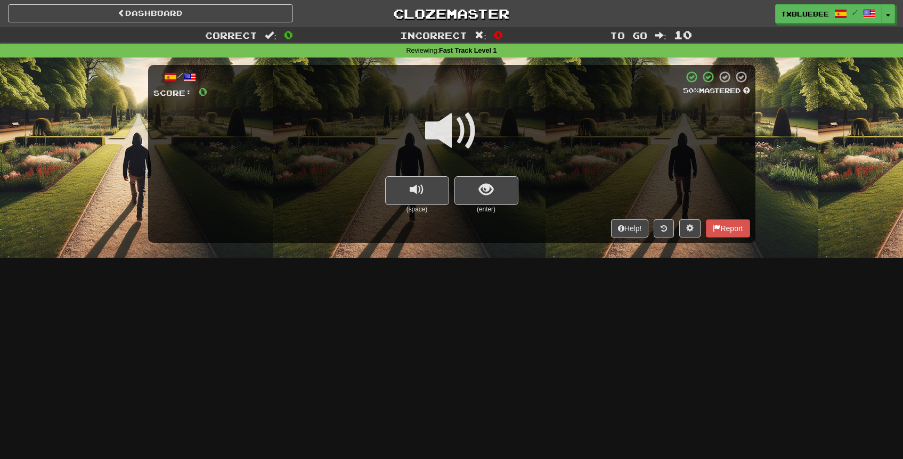
click at [470, 138] on span at bounding box center [451, 130] width 53 height 53
click at [488, 187] on span "show sentence" at bounding box center [486, 190] width 14 height 14
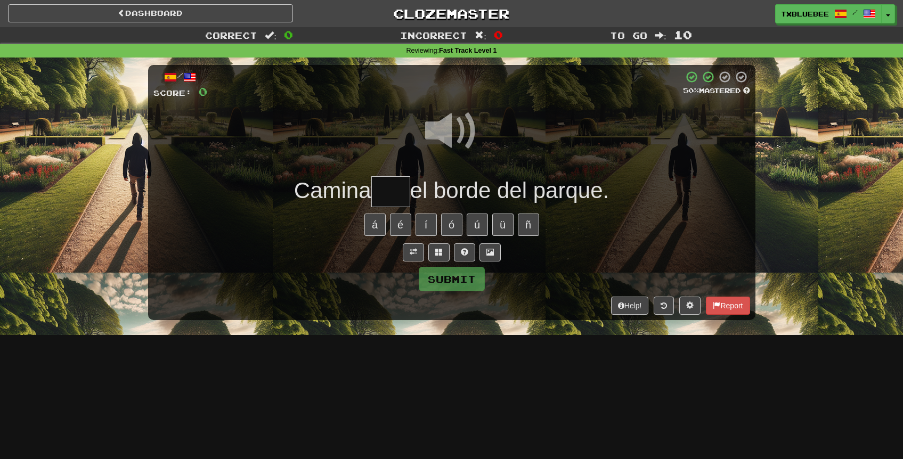
click at [457, 135] on span at bounding box center [451, 130] width 53 height 53
click at [396, 198] on input "text" at bounding box center [390, 191] width 39 height 31
type input "***"
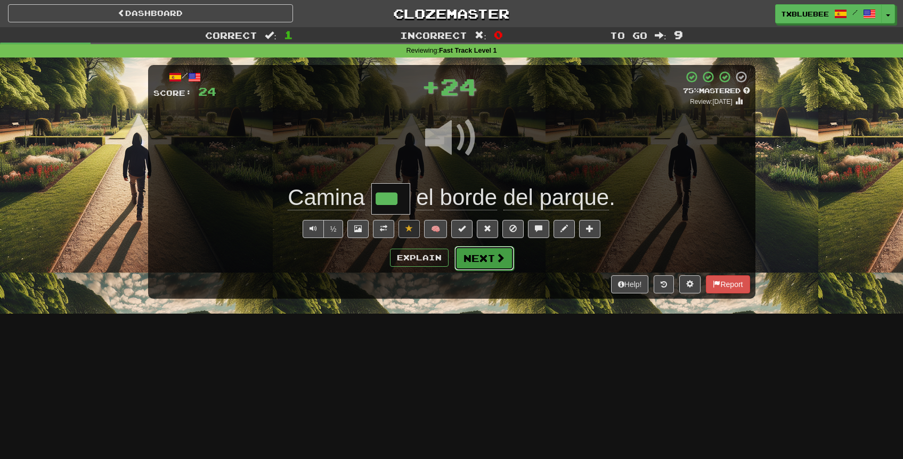
click at [474, 254] on button "Next" at bounding box center [484, 258] width 60 height 25
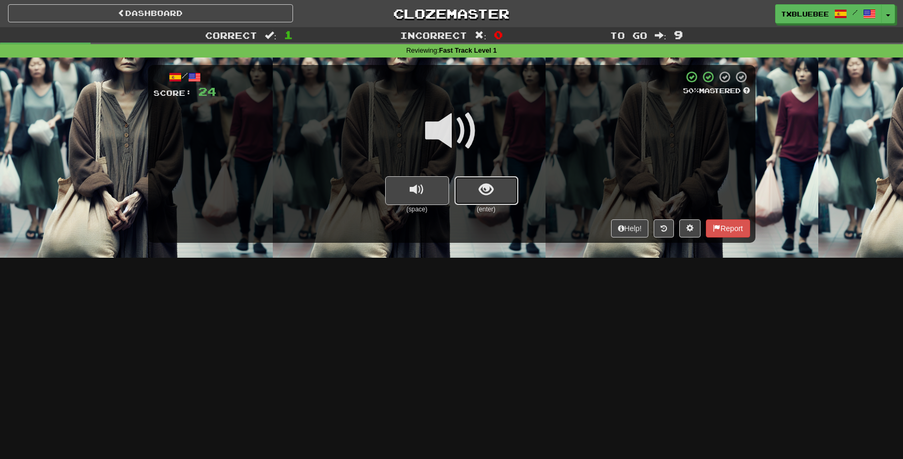
click at [477, 190] on button "show sentence" at bounding box center [486, 190] width 64 height 29
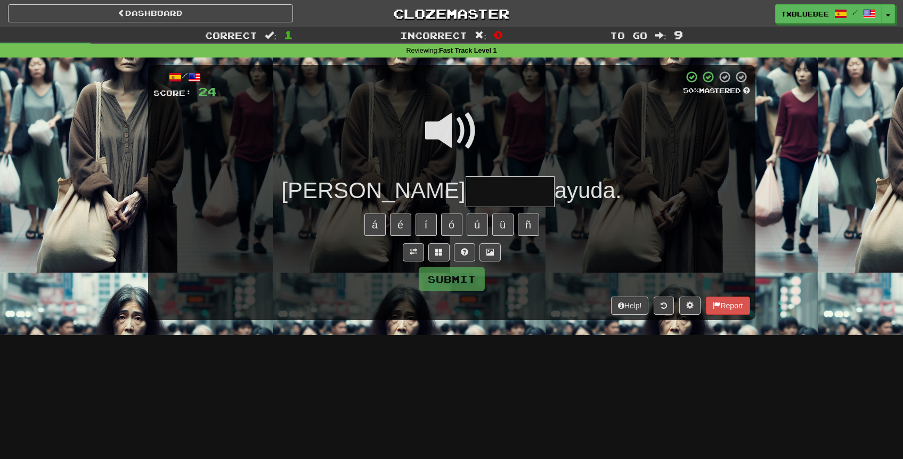
click at [466, 191] on input "text" at bounding box center [510, 191] width 89 height 31
type input "********"
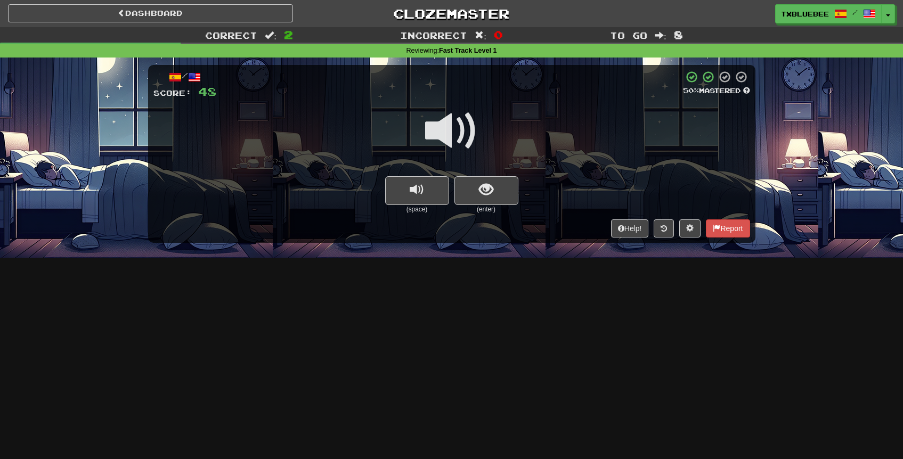
click at [450, 140] on span at bounding box center [451, 130] width 53 height 53
click at [474, 190] on button "show sentence" at bounding box center [486, 190] width 64 height 29
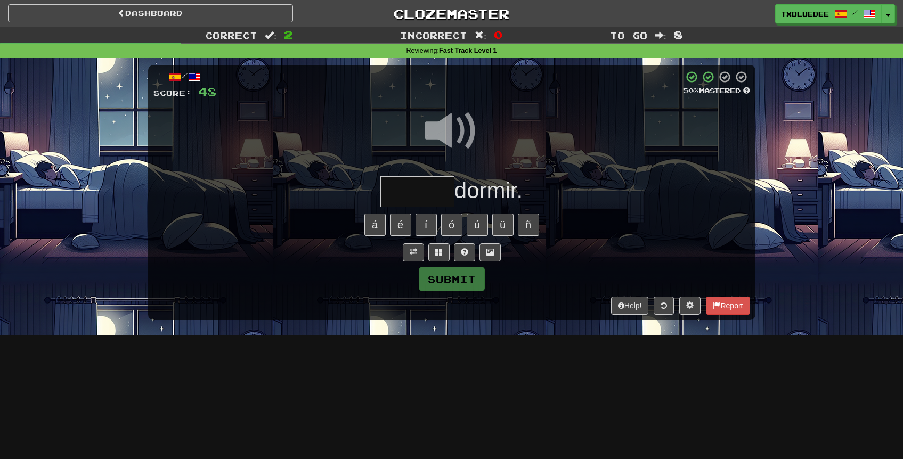
click at [446, 191] on input "text" at bounding box center [417, 191] width 74 height 31
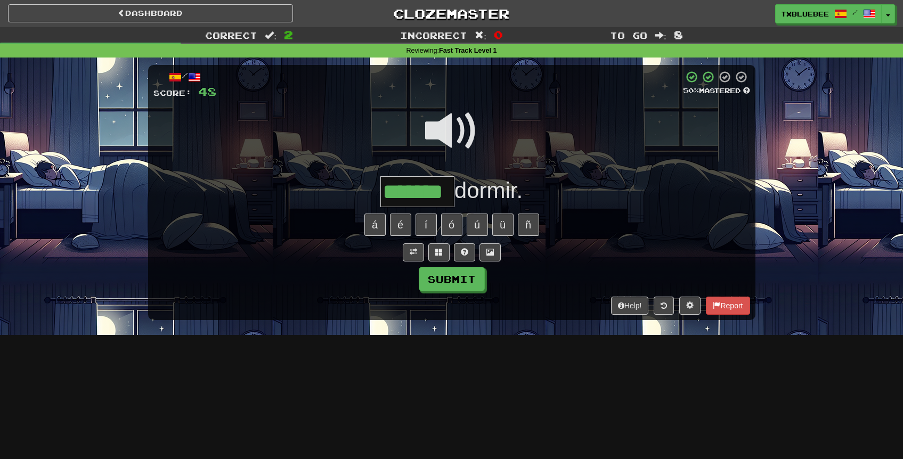
type input "*******"
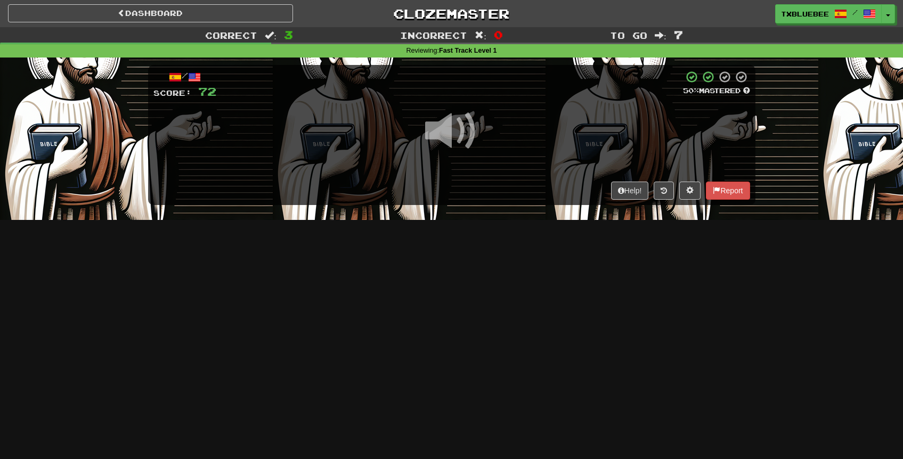
click at [455, 141] on span at bounding box center [451, 130] width 53 height 53
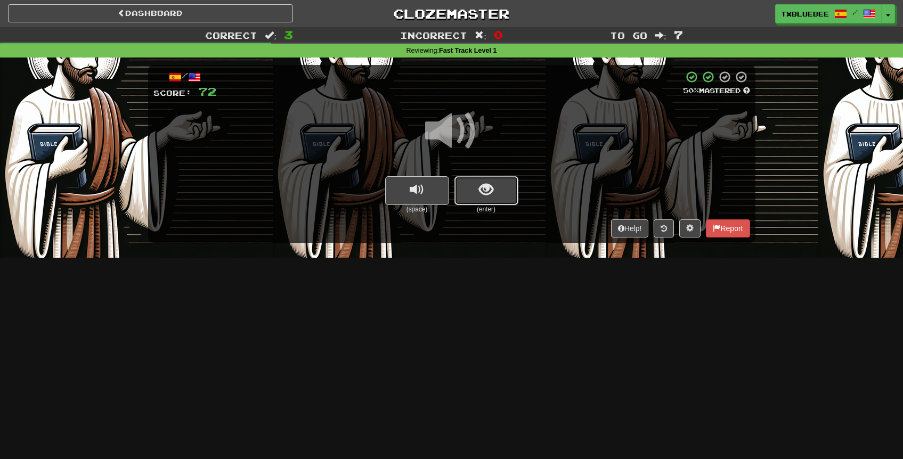
click at [471, 183] on button "show sentence" at bounding box center [486, 190] width 64 height 29
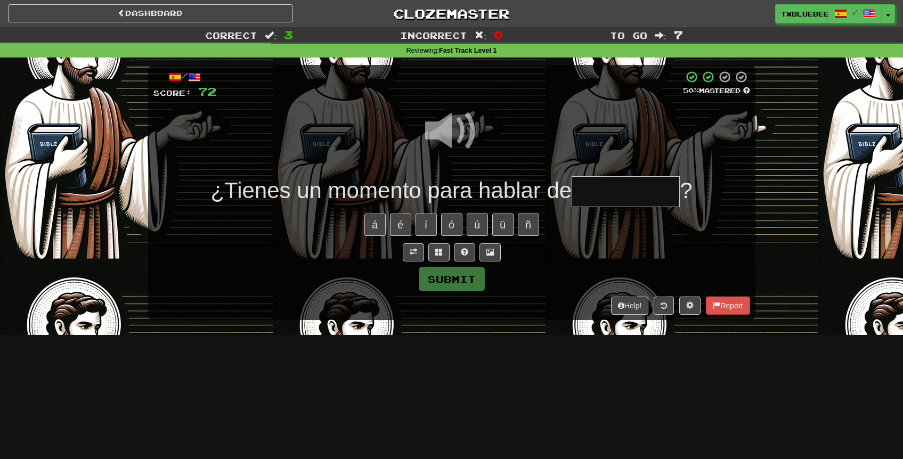
click at [580, 193] on input "text" at bounding box center [626, 191] width 108 height 31
click at [439, 150] on span at bounding box center [451, 130] width 53 height 53
click at [641, 199] on input "****" at bounding box center [626, 191] width 108 height 31
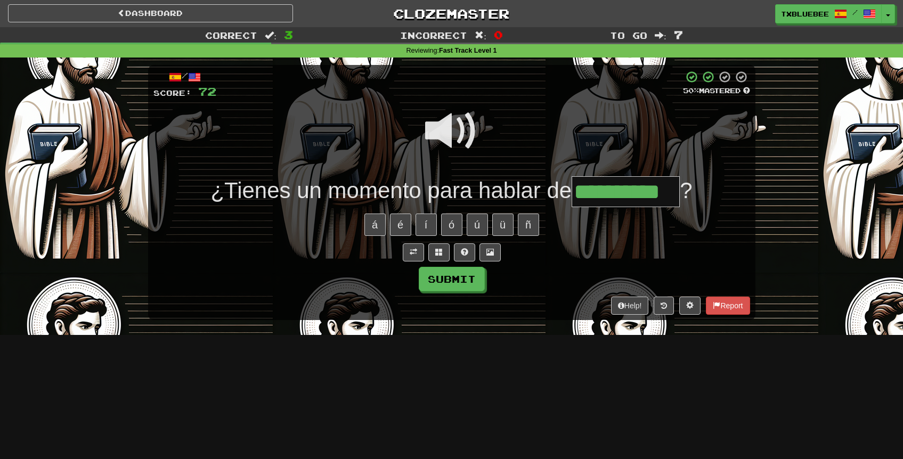
type input "**********"
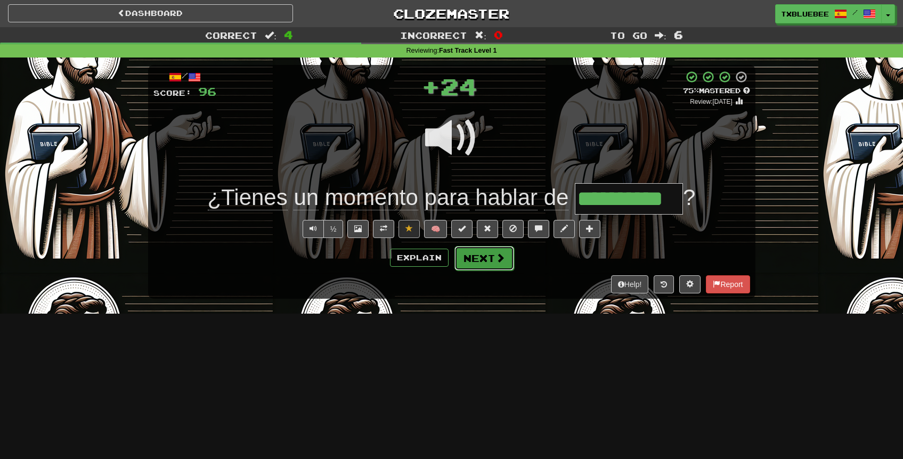
click at [501, 263] on span at bounding box center [500, 258] width 10 height 10
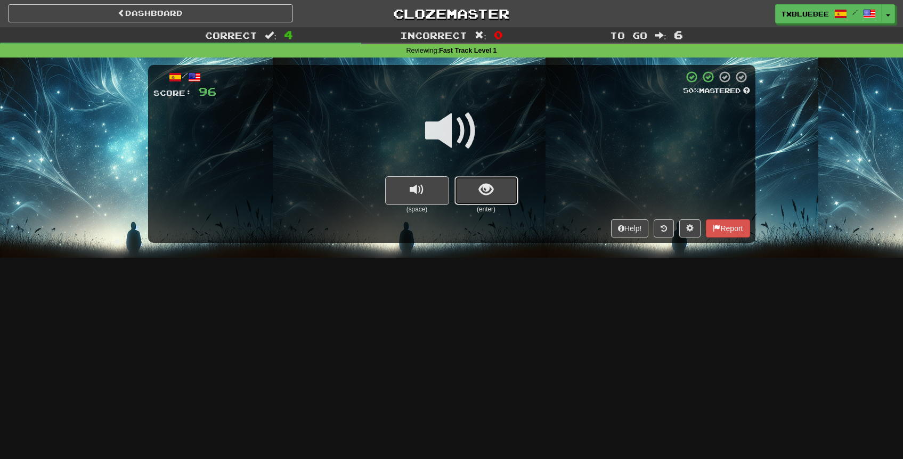
click at [490, 184] on span "show sentence" at bounding box center [486, 190] width 14 height 14
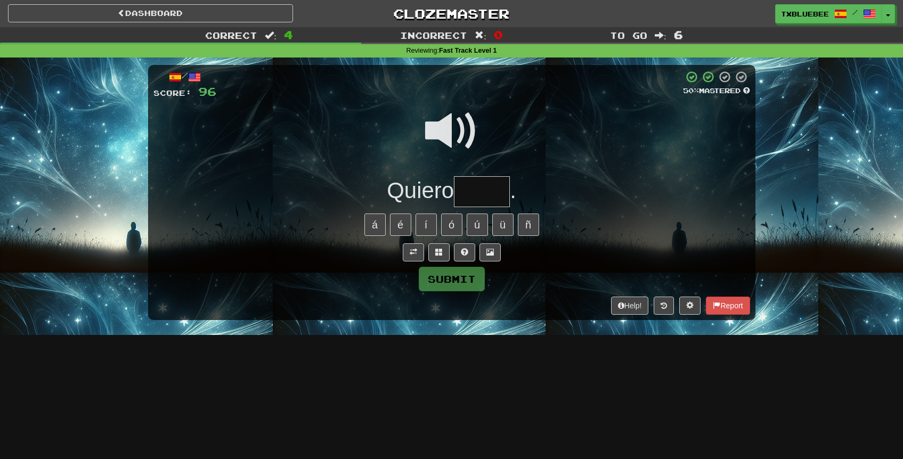
click at [455, 116] on span at bounding box center [451, 130] width 53 height 53
click at [478, 189] on input "text" at bounding box center [482, 191] width 56 height 31
type input "*****"
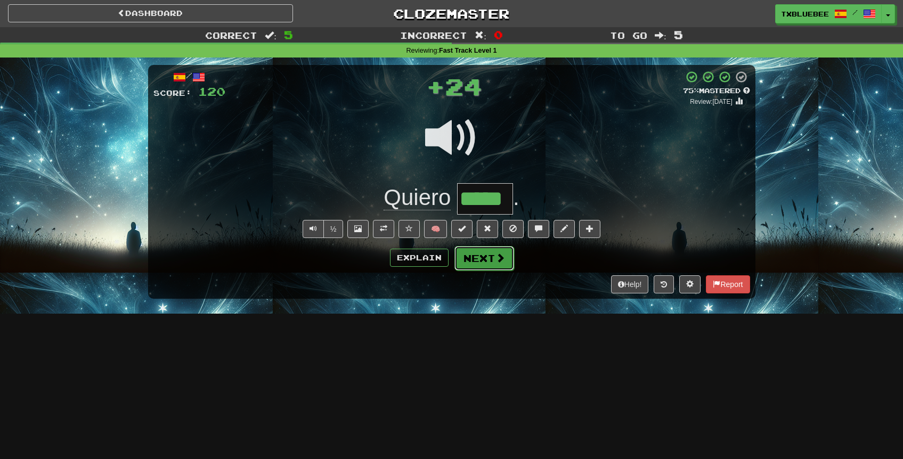
click at [469, 257] on button "Next" at bounding box center [484, 258] width 60 height 25
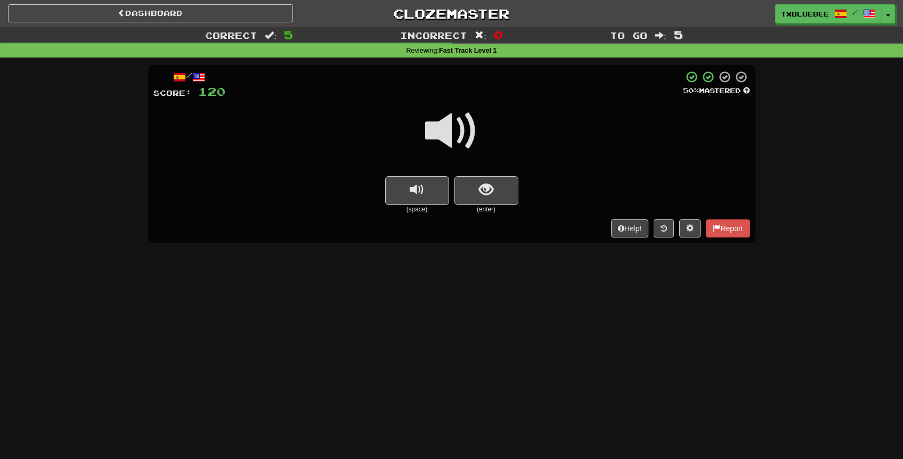
click at [458, 132] on span at bounding box center [451, 130] width 53 height 53
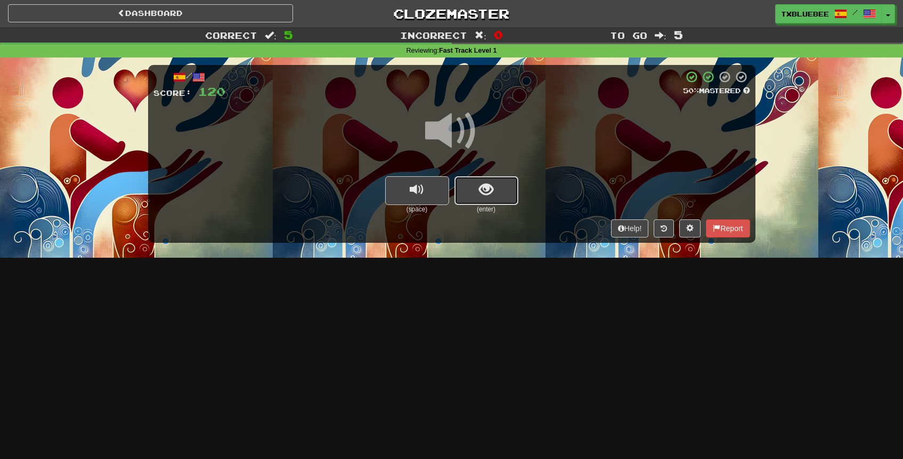
click at [479, 187] on span "show sentence" at bounding box center [486, 190] width 14 height 14
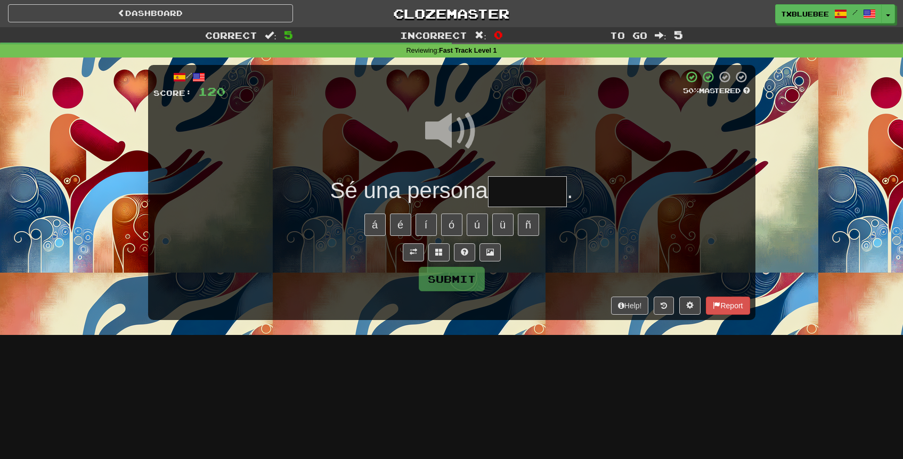
click at [524, 189] on input "text" at bounding box center [527, 191] width 79 height 31
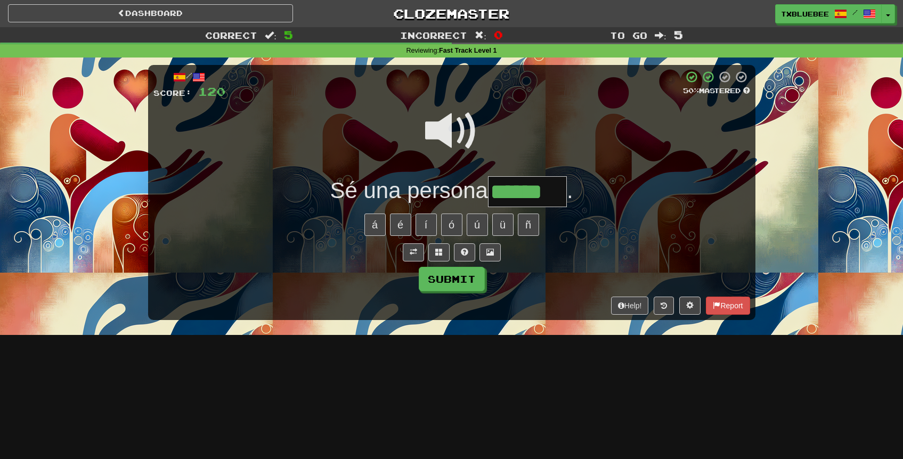
type input "******"
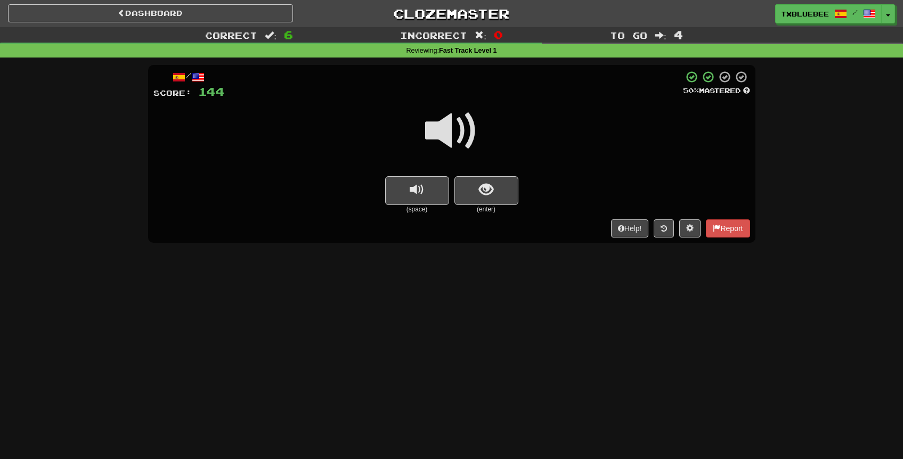
click at [461, 123] on span at bounding box center [451, 130] width 53 height 53
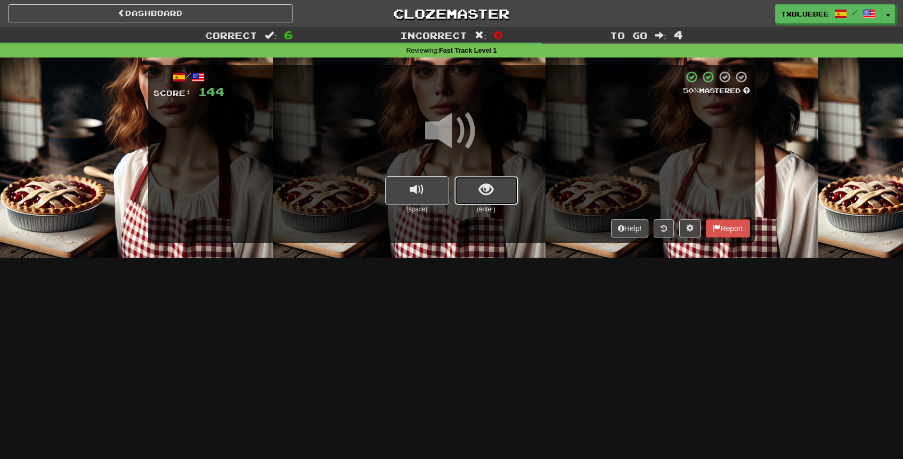
click at [480, 184] on span "show sentence" at bounding box center [486, 190] width 14 height 14
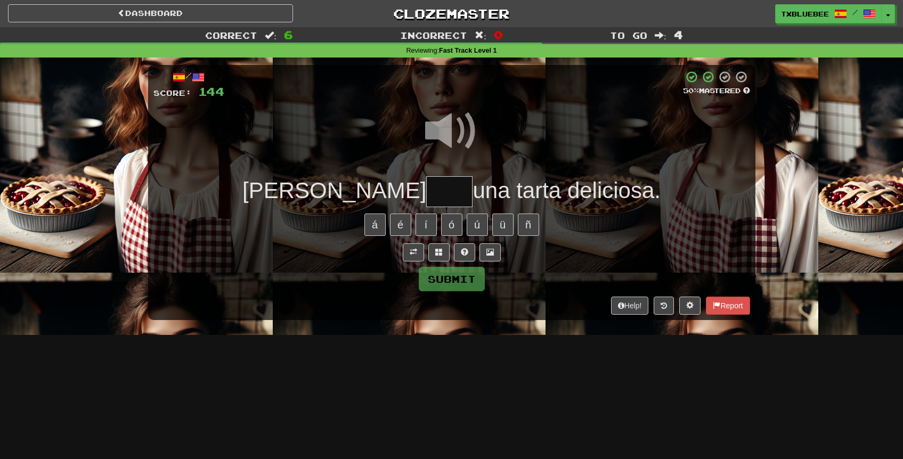
click at [426, 198] on input "text" at bounding box center [449, 191] width 46 height 31
type input "****"
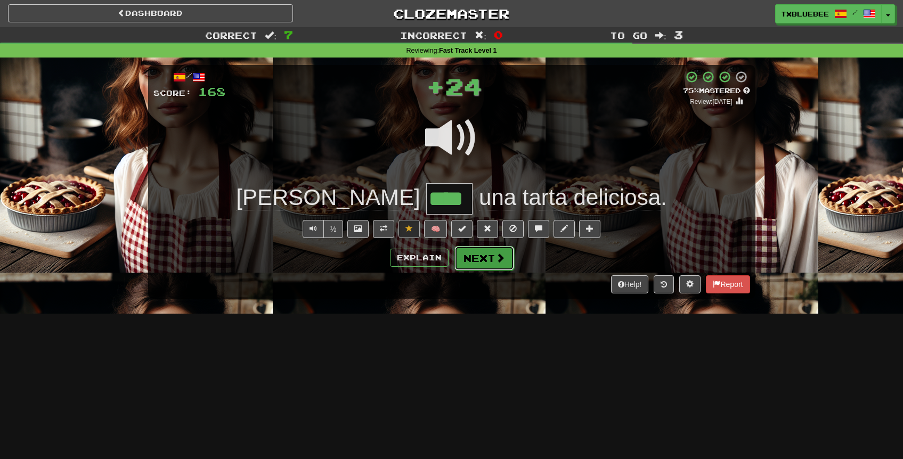
click at [469, 258] on button "Next" at bounding box center [484, 258] width 60 height 25
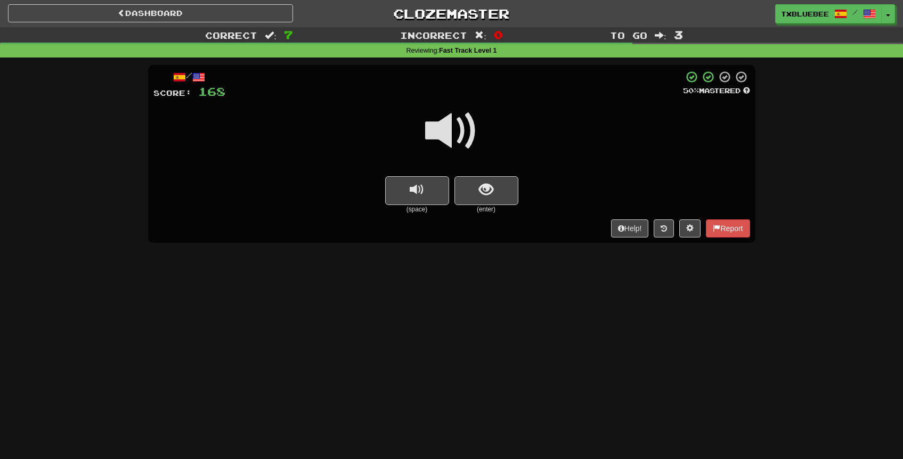
click at [459, 134] on span at bounding box center [451, 130] width 53 height 53
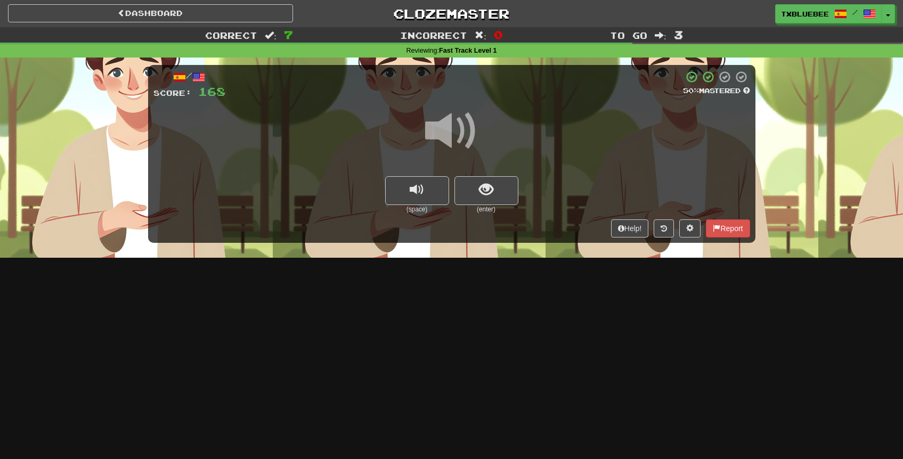
click at [491, 205] on small "(enter)" at bounding box center [486, 209] width 64 height 9
click at [491, 191] on span "show sentence" at bounding box center [486, 190] width 14 height 14
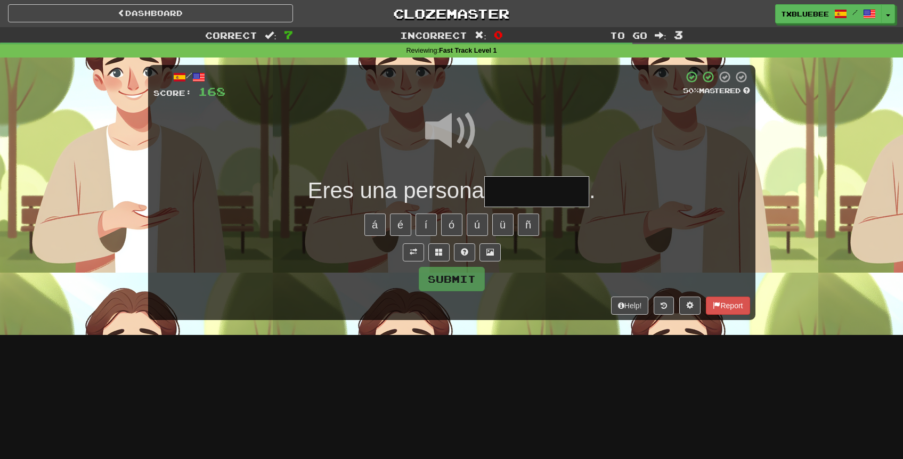
click at [522, 194] on input "text" at bounding box center [536, 191] width 105 height 31
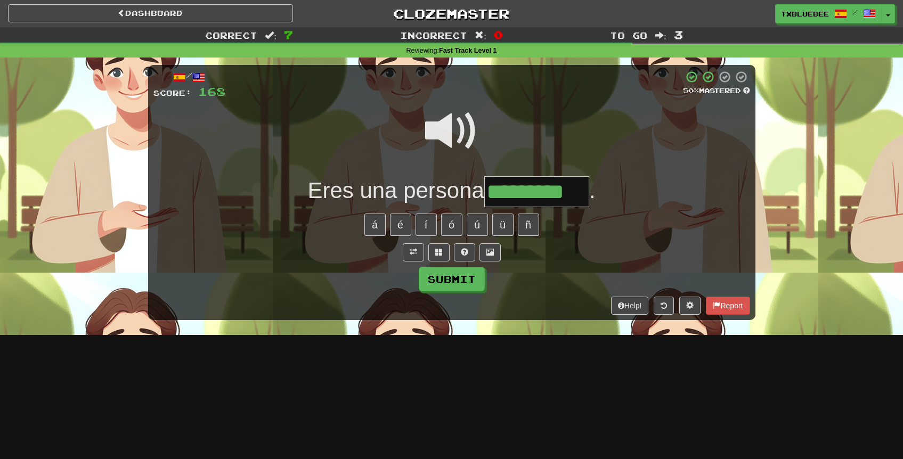
type input "*********"
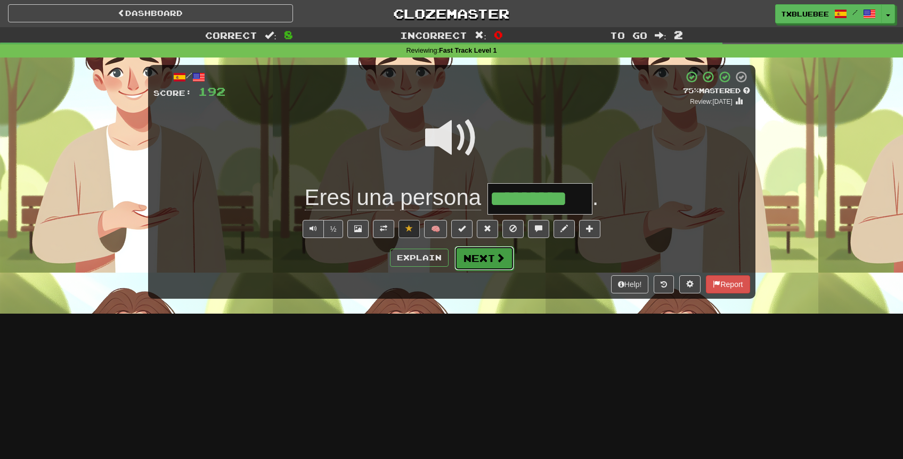
click at [481, 264] on button "Next" at bounding box center [484, 258] width 60 height 25
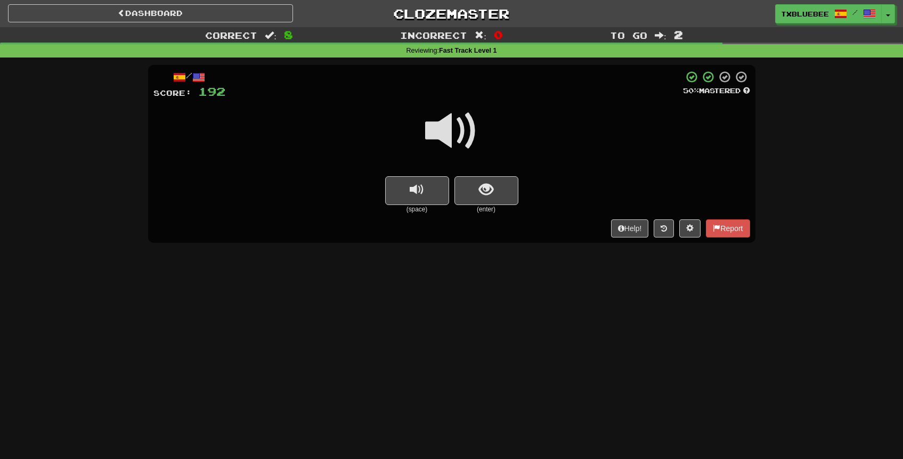
click at [454, 137] on span at bounding box center [451, 130] width 53 height 53
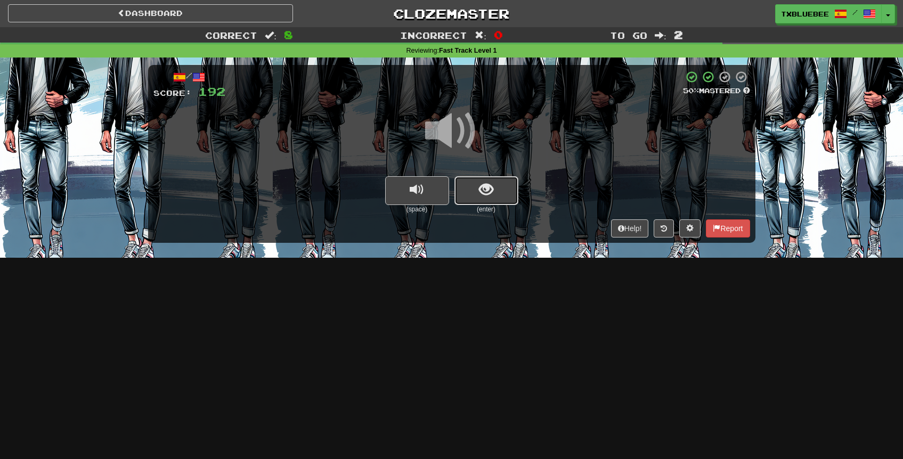
click at [479, 183] on span "show sentence" at bounding box center [486, 190] width 14 height 14
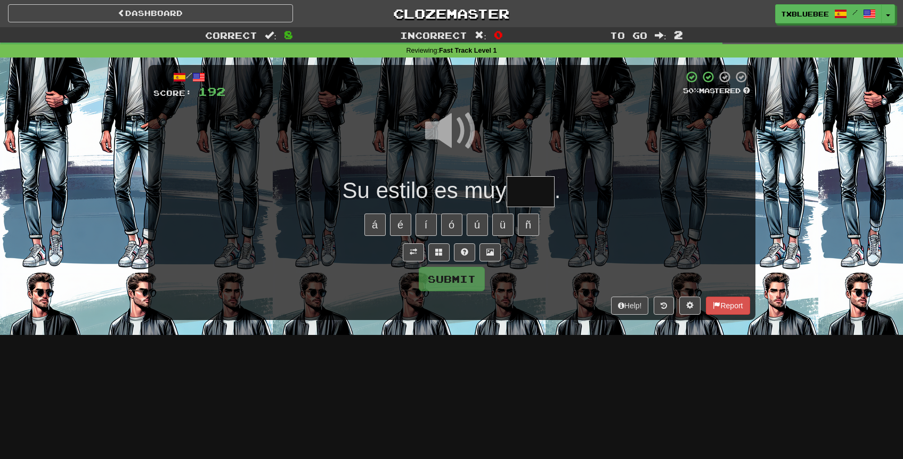
click at [544, 191] on input "text" at bounding box center [531, 191] width 48 height 31
type input "****"
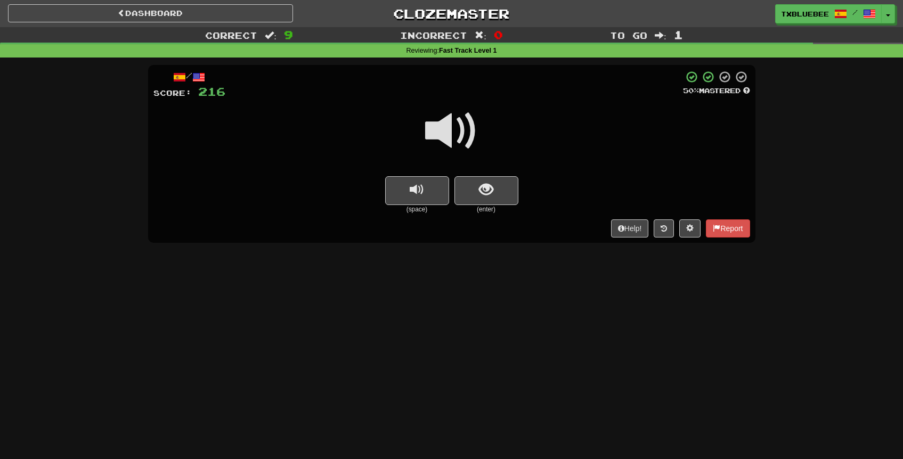
click at [467, 136] on span at bounding box center [451, 130] width 53 height 53
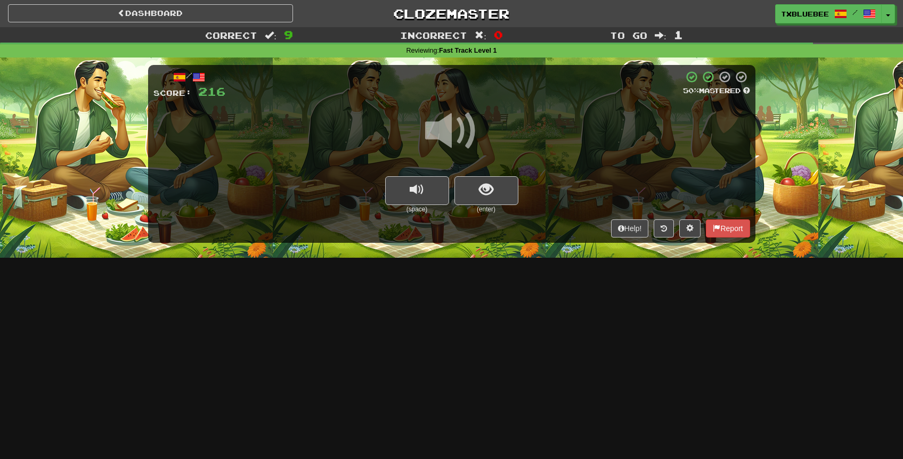
click at [485, 173] on div at bounding box center [451, 138] width 597 height 76
click at [485, 188] on span "show sentence" at bounding box center [486, 190] width 14 height 14
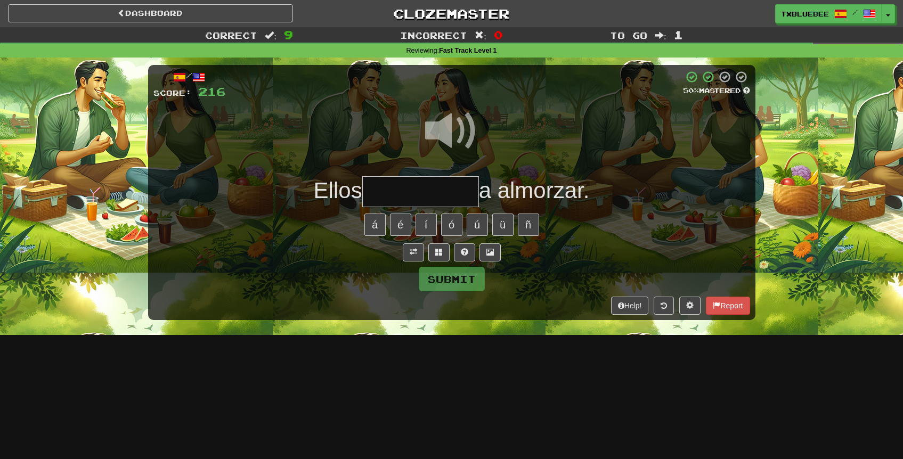
click at [454, 180] on input "text" at bounding box center [420, 191] width 117 height 31
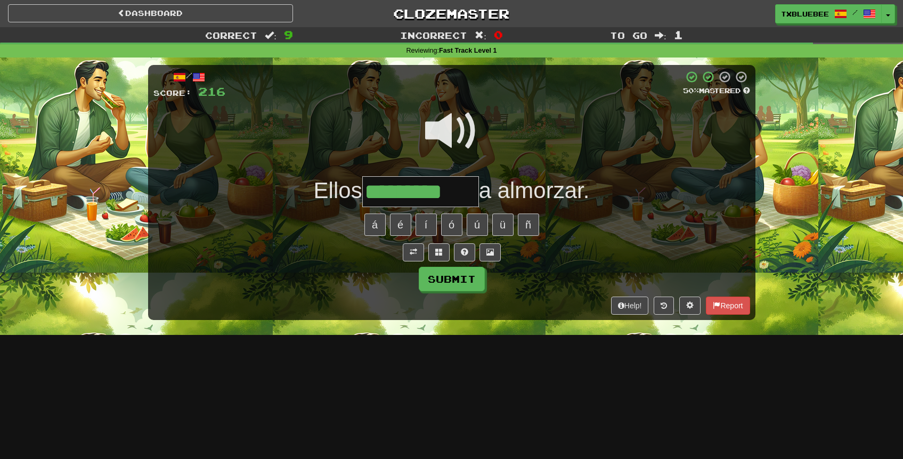
type input "*********"
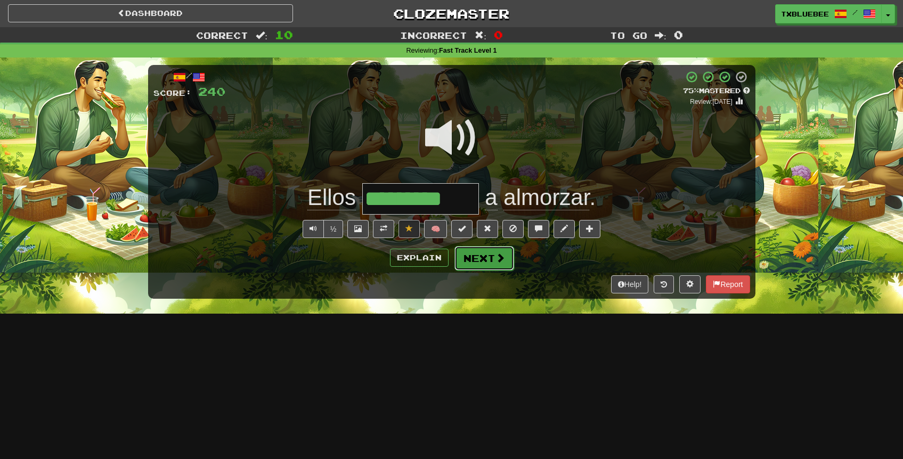
click at [491, 264] on button "Next" at bounding box center [484, 258] width 60 height 25
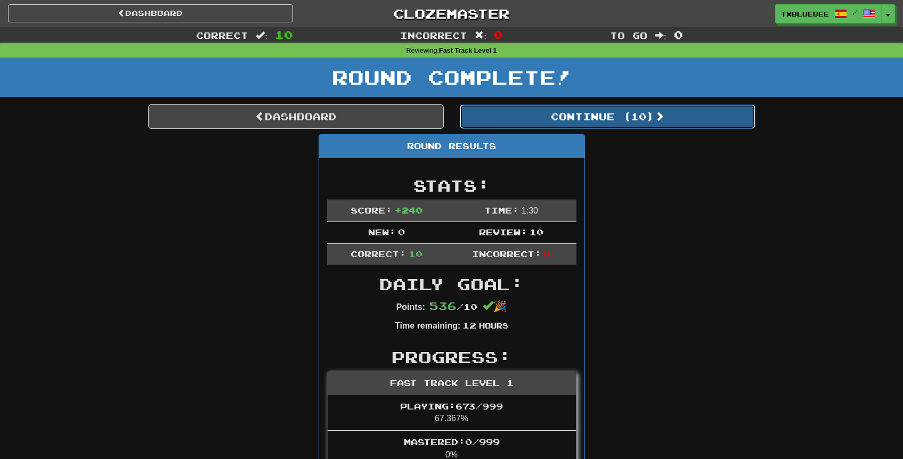
click at [540, 120] on button "Continue ( 10 )" at bounding box center [608, 116] width 296 height 25
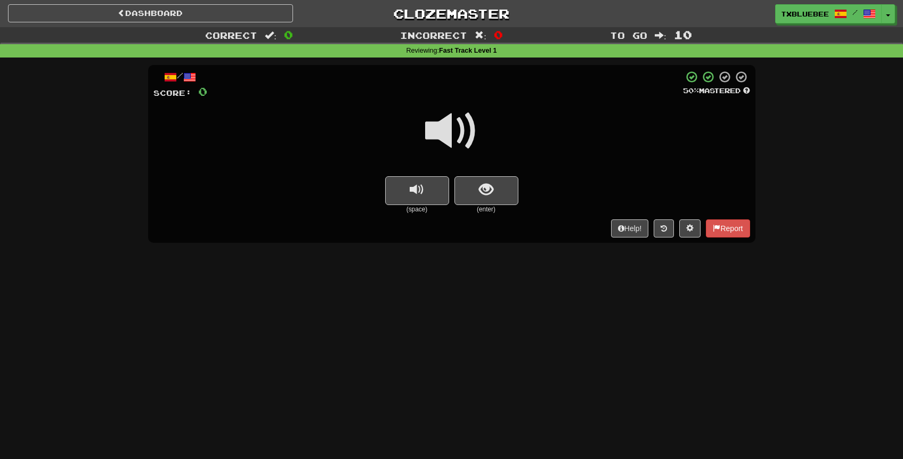
click at [461, 137] on span at bounding box center [451, 130] width 53 height 53
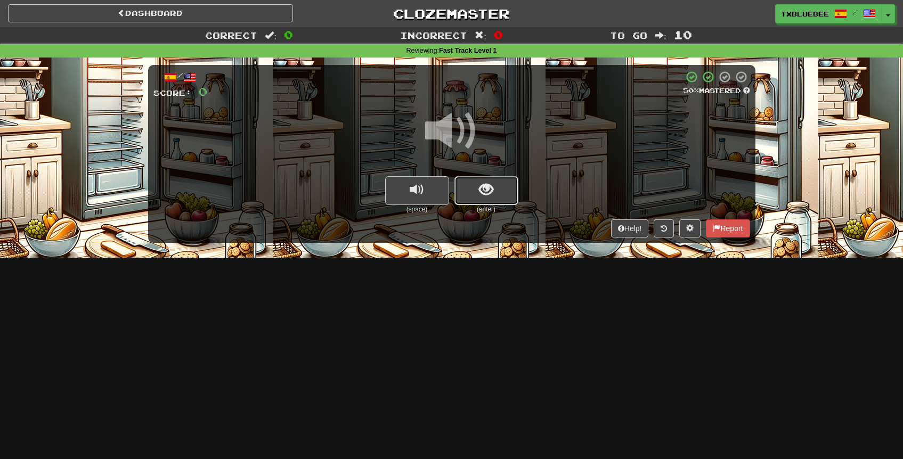
click at [488, 186] on span "show sentence" at bounding box center [486, 190] width 14 height 14
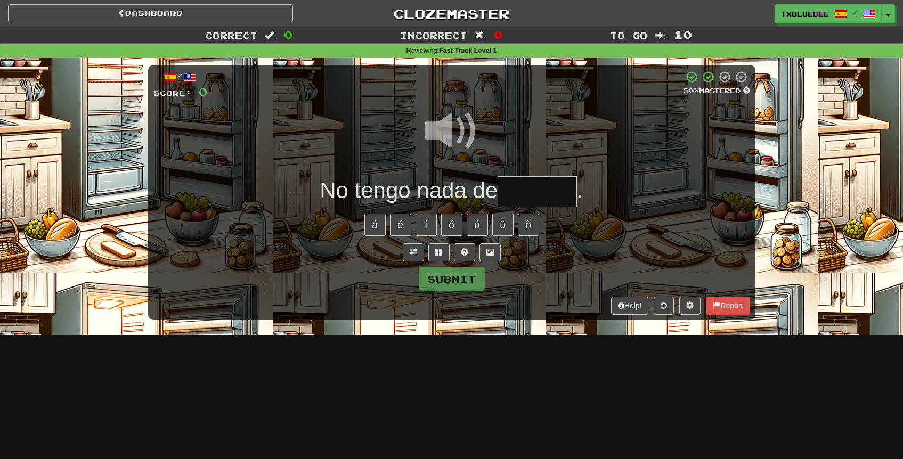
click at [525, 196] on input "text" at bounding box center [537, 191] width 79 height 31
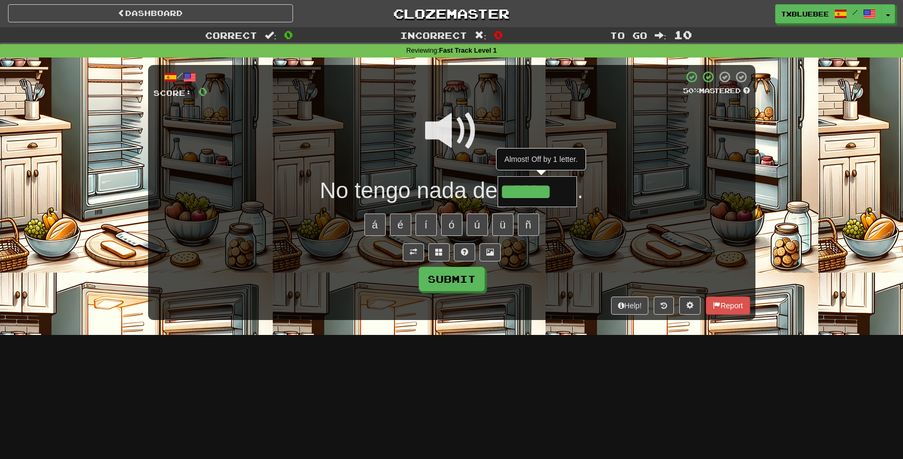
type input "******"
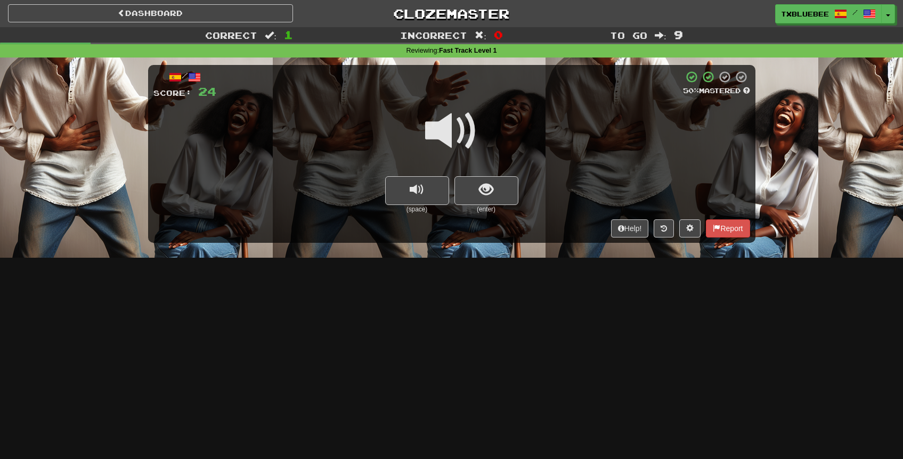
click at [454, 129] on span at bounding box center [451, 130] width 53 height 53
click at [486, 188] on span "show sentence" at bounding box center [486, 190] width 14 height 14
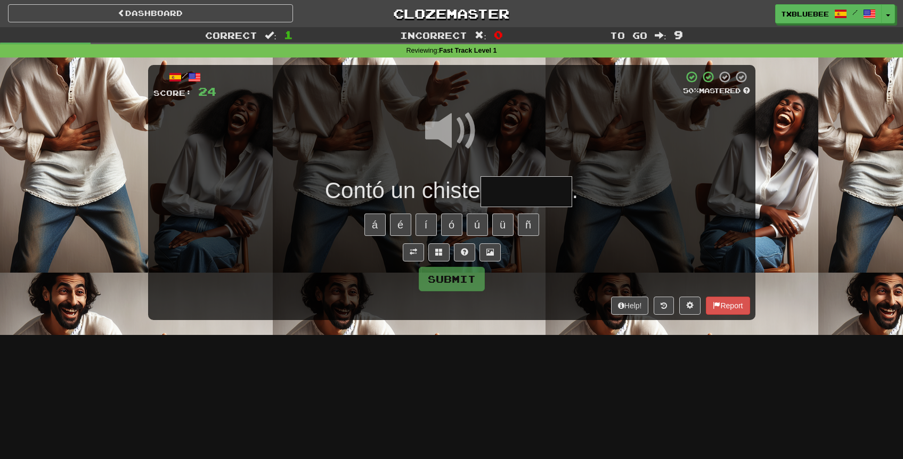
click at [512, 190] on input "text" at bounding box center [526, 191] width 92 height 31
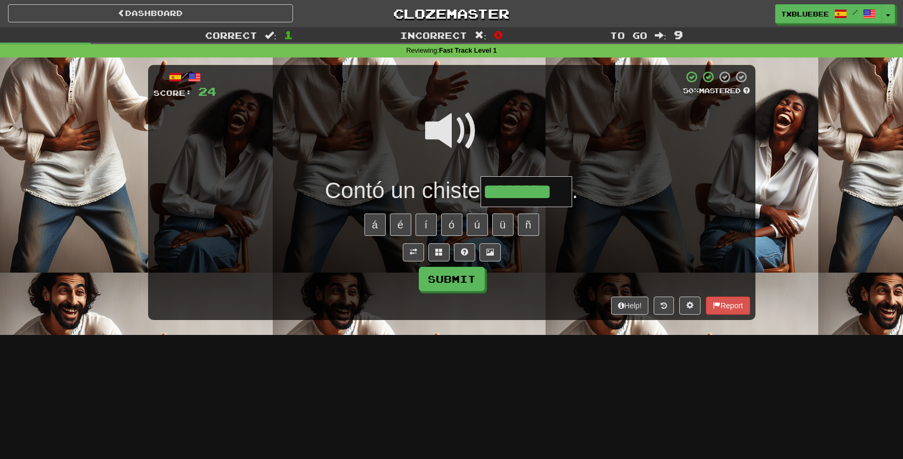
type input "********"
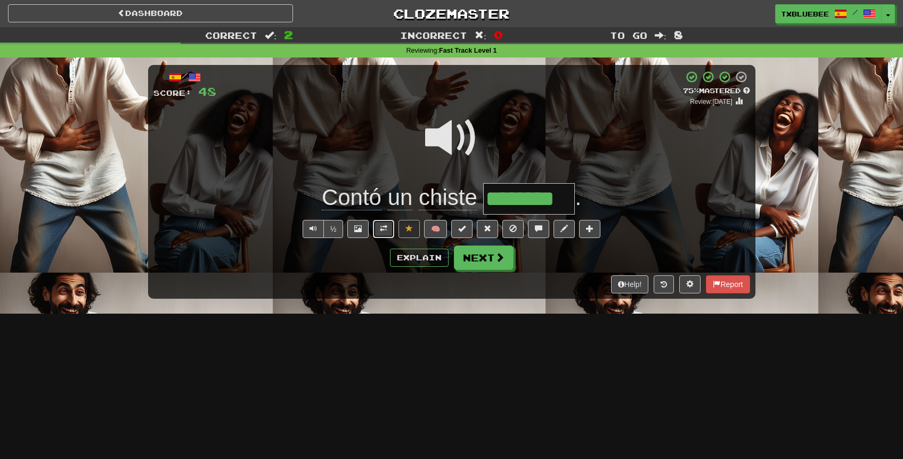
click at [385, 226] on span at bounding box center [383, 228] width 7 height 7
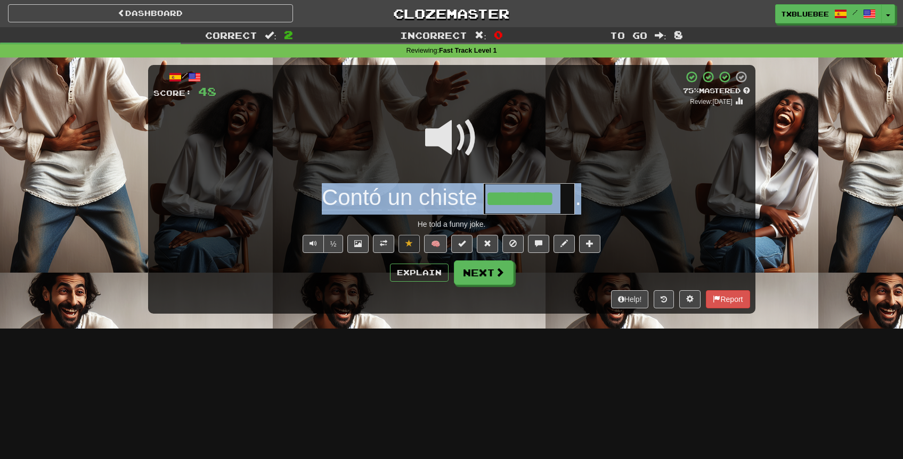
drag, startPoint x: 314, startPoint y: 199, endPoint x: 588, endPoint y: 194, distance: 273.8
click at [588, 194] on div "Contó un chiste ******** ." at bounding box center [451, 198] width 597 height 31
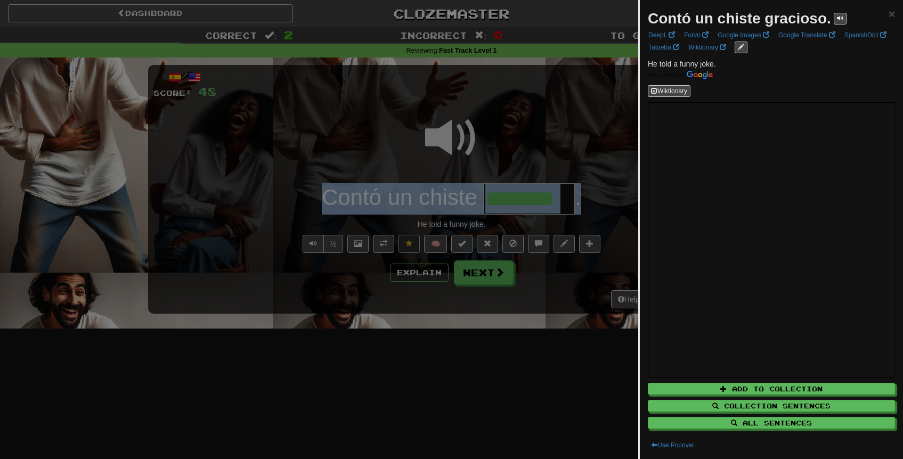
copy div "Contó un chiste ."
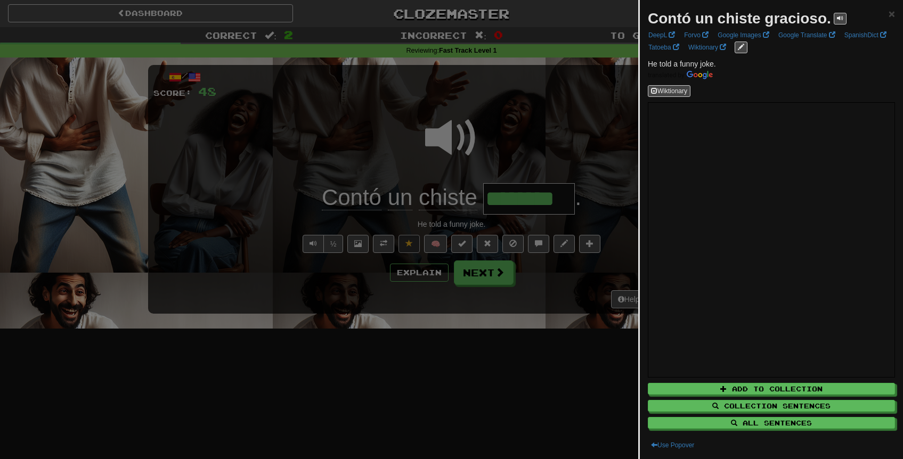
click at [535, 121] on div at bounding box center [451, 229] width 903 height 459
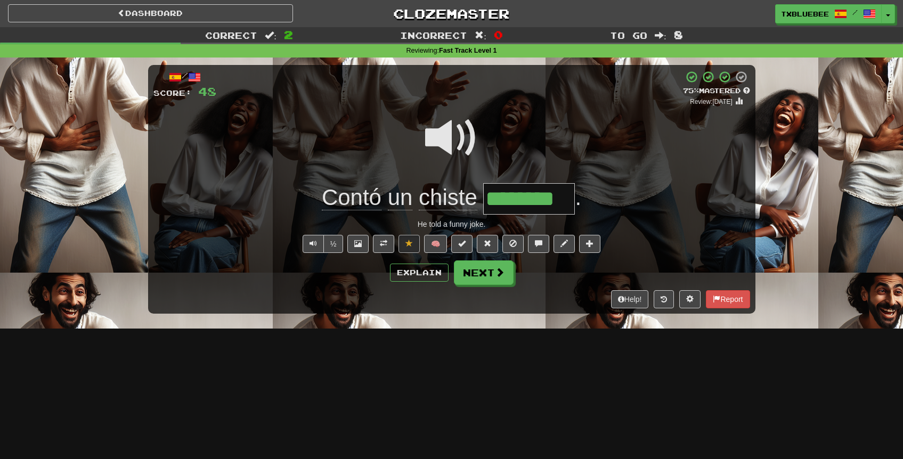
click at [469, 132] on span at bounding box center [451, 137] width 53 height 53
click at [485, 270] on button "Next" at bounding box center [484, 273] width 60 height 25
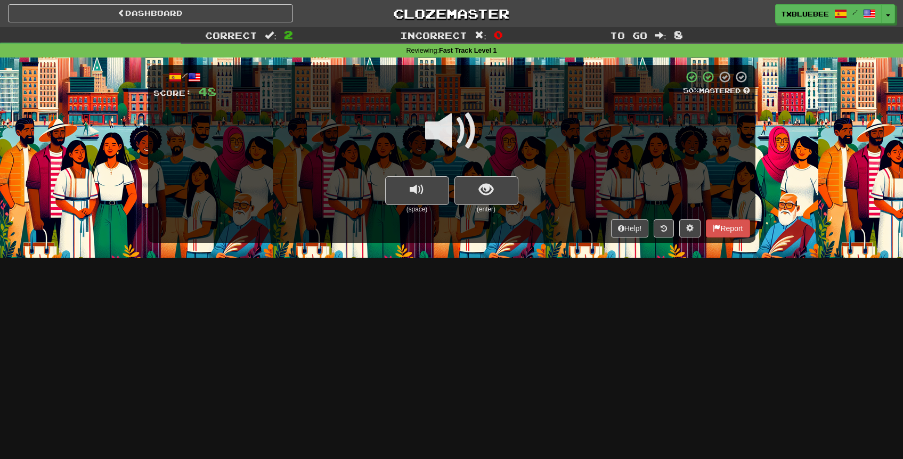
click at [455, 125] on span at bounding box center [451, 130] width 53 height 53
click at [487, 180] on button "show sentence" at bounding box center [486, 190] width 64 height 29
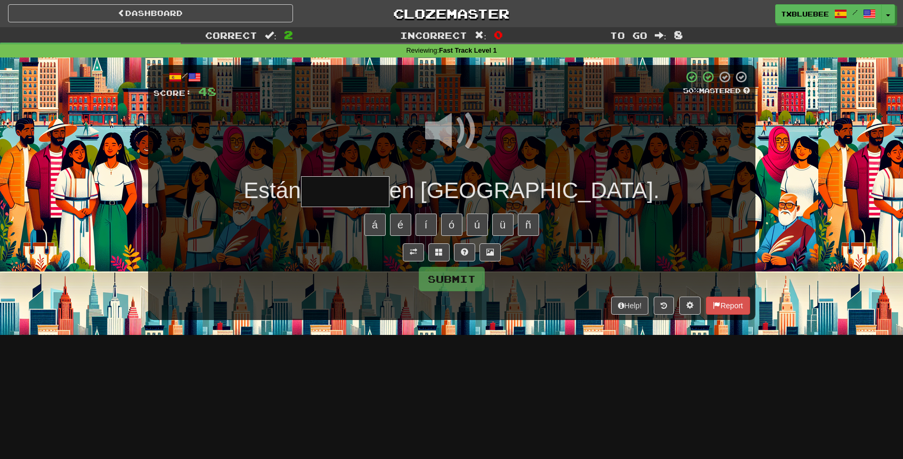
click at [389, 191] on input "text" at bounding box center [345, 191] width 88 height 31
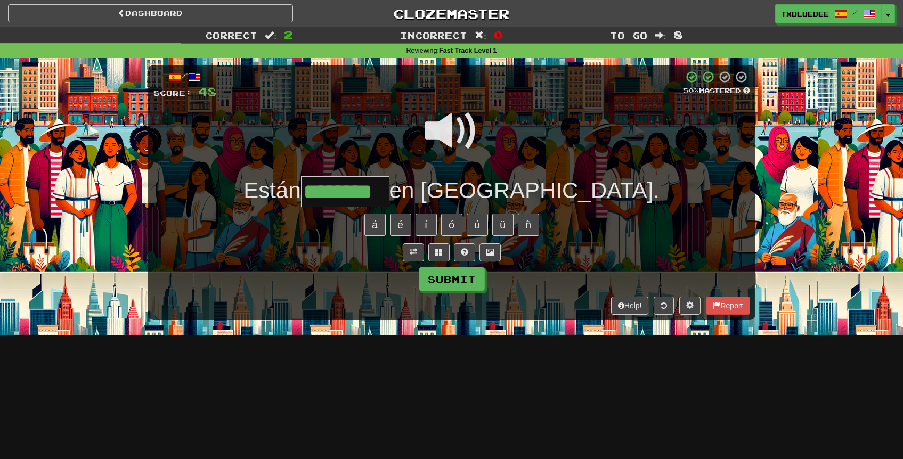
type input "********"
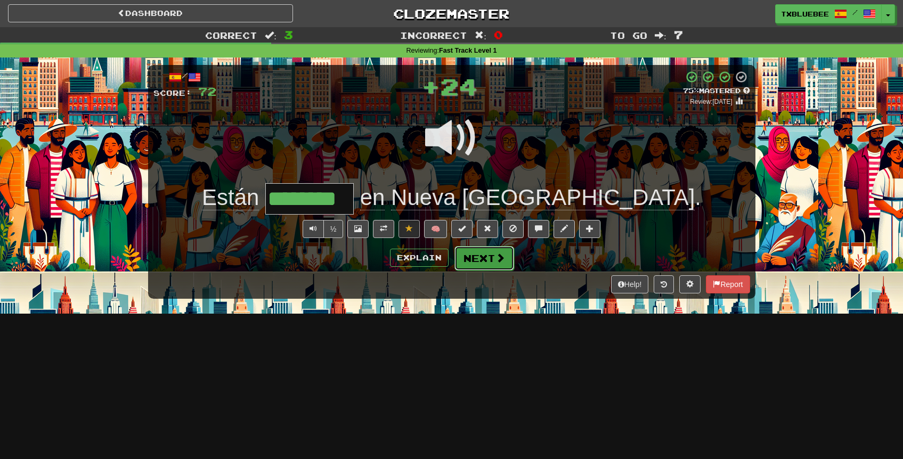
click at [459, 263] on button "Next" at bounding box center [484, 258] width 60 height 25
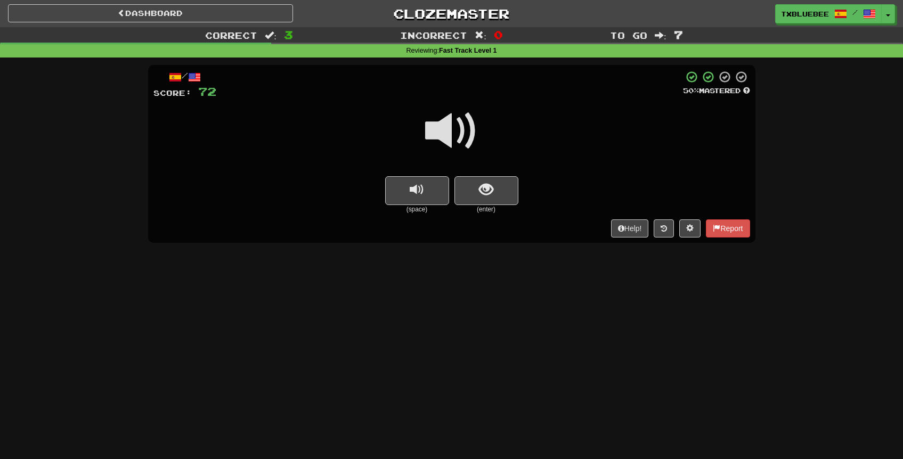
click at [434, 134] on span at bounding box center [451, 130] width 53 height 53
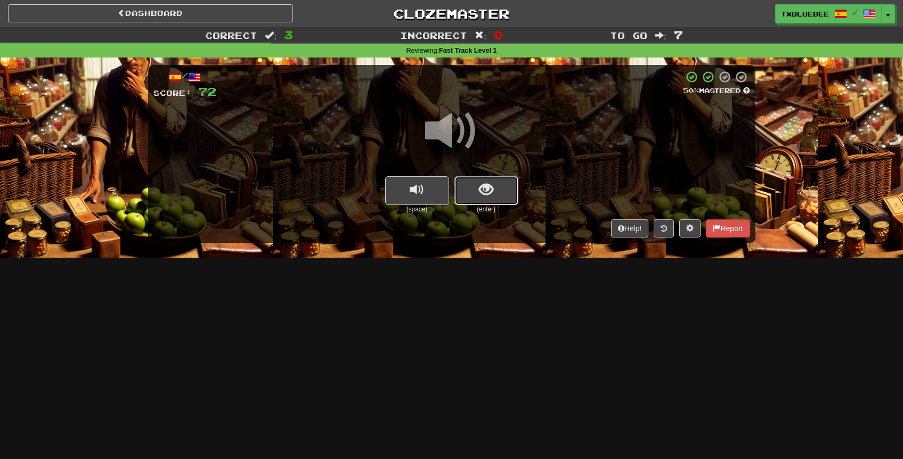
click at [485, 196] on span "show sentence" at bounding box center [486, 190] width 14 height 14
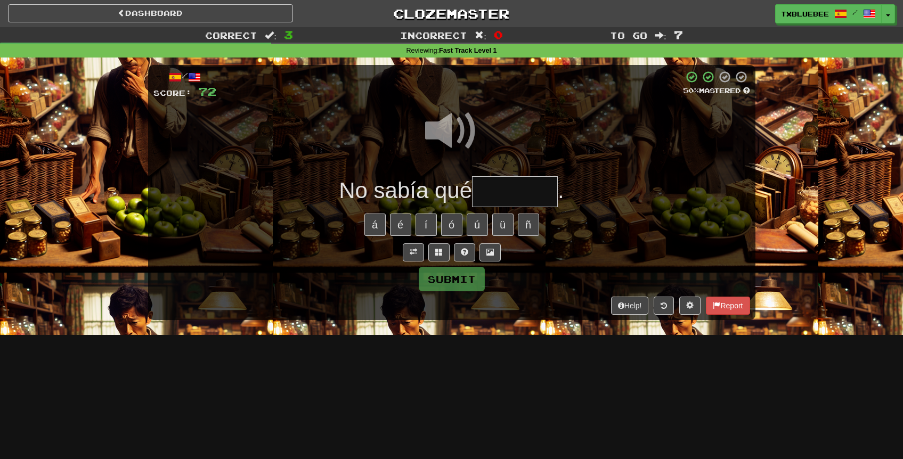
click at [525, 198] on input "text" at bounding box center [515, 191] width 86 height 31
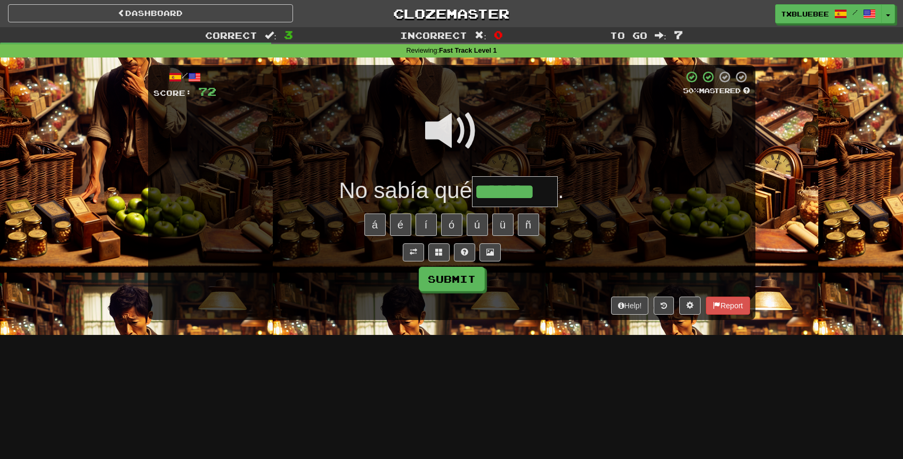
type input "*******"
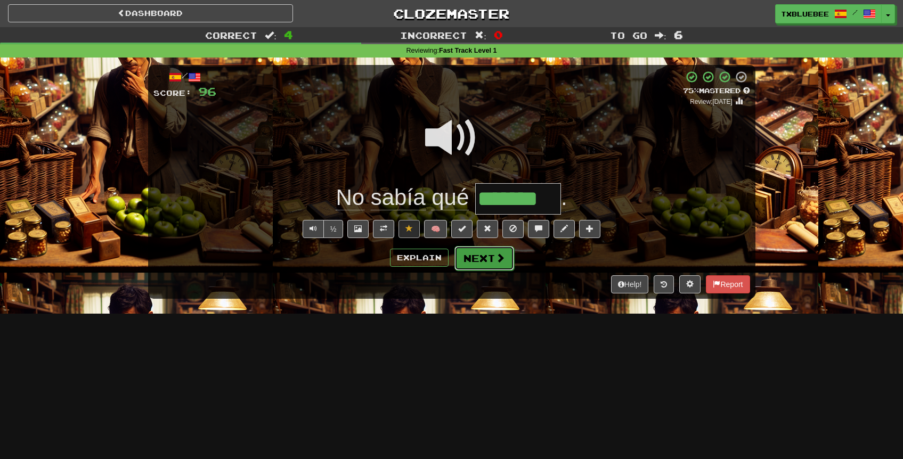
click at [477, 267] on button "Next" at bounding box center [484, 258] width 60 height 25
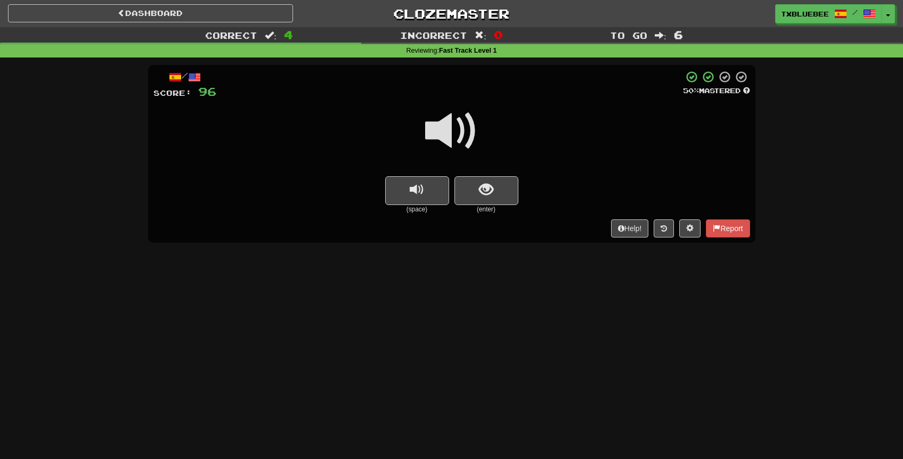
click at [456, 148] on span at bounding box center [451, 130] width 53 height 53
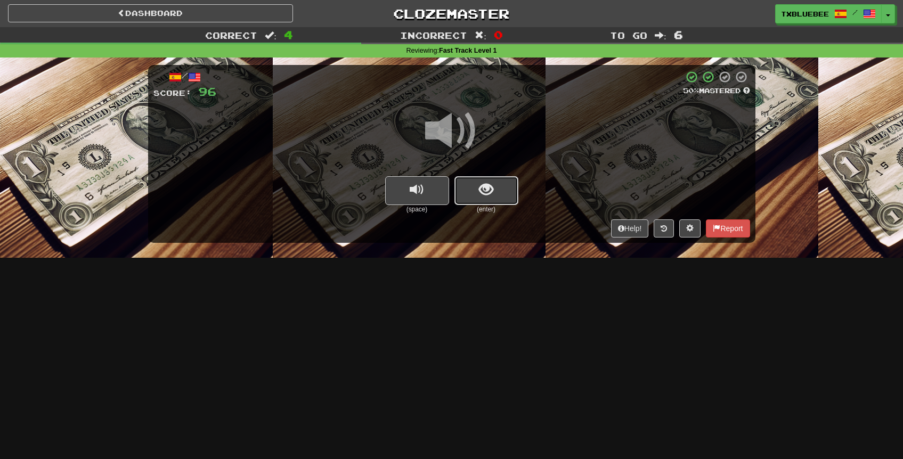
click at [479, 193] on span "show sentence" at bounding box center [486, 190] width 14 height 14
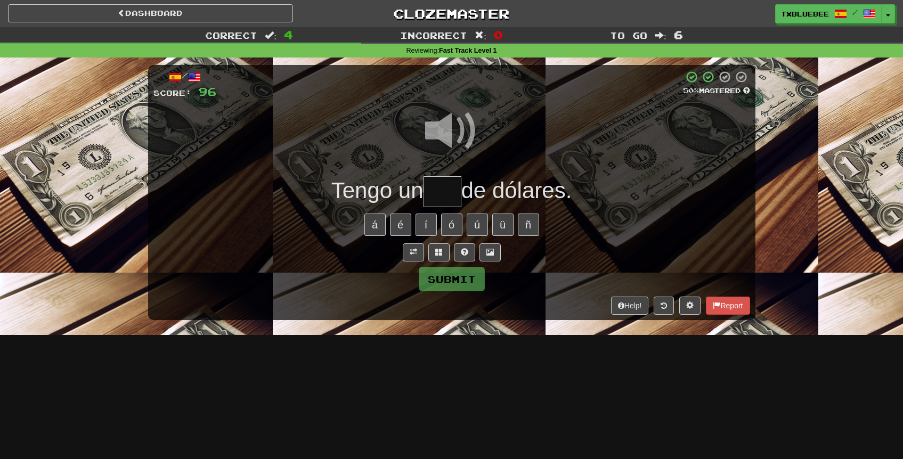
click at [445, 183] on input "text" at bounding box center [443, 191] width 38 height 31
type input "***"
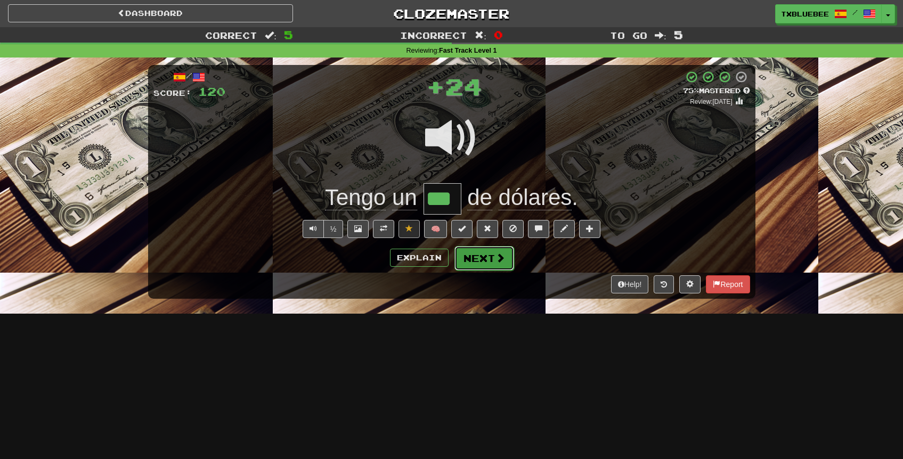
click at [478, 256] on button "Next" at bounding box center [484, 258] width 60 height 25
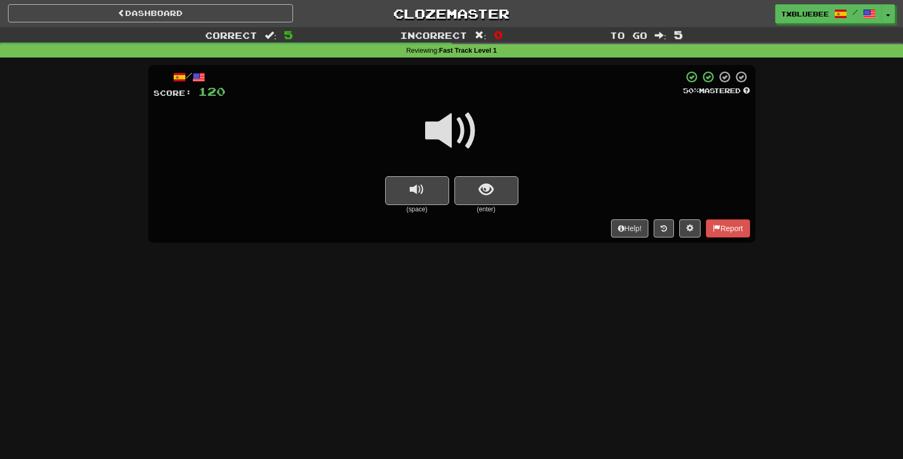
click at [465, 143] on span at bounding box center [451, 130] width 53 height 53
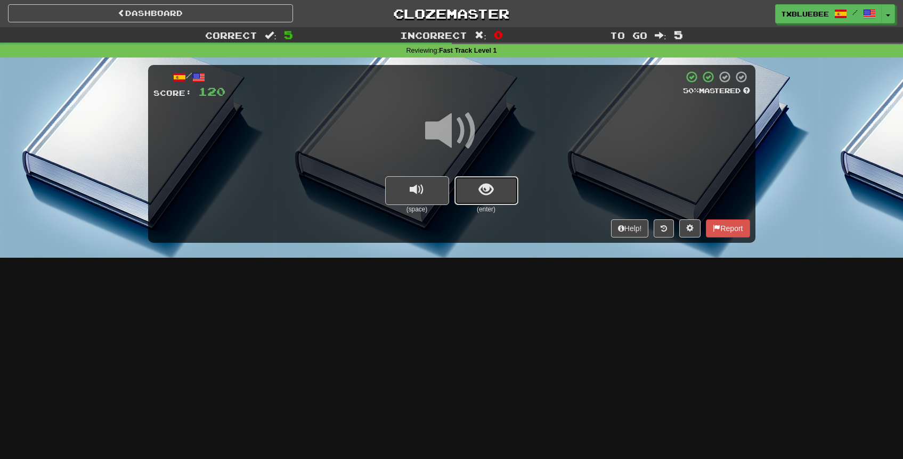
click at [484, 188] on span "show sentence" at bounding box center [486, 190] width 14 height 14
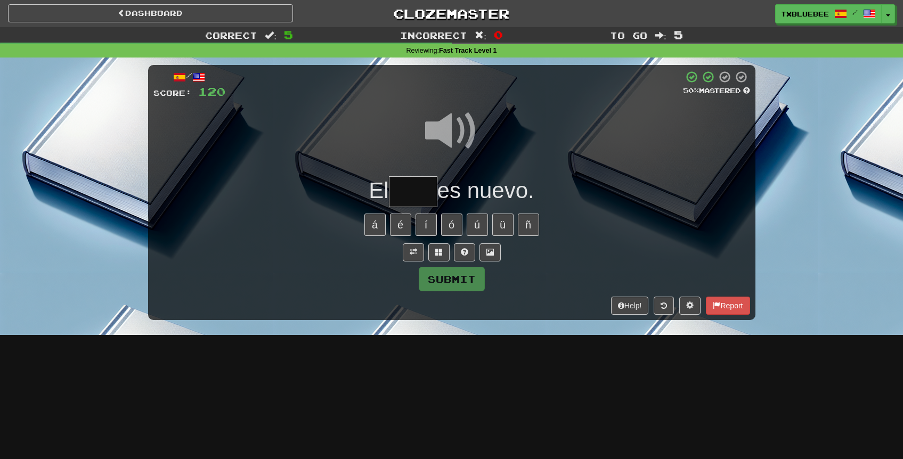
click at [414, 191] on input "text" at bounding box center [413, 191] width 48 height 31
type input "*****"
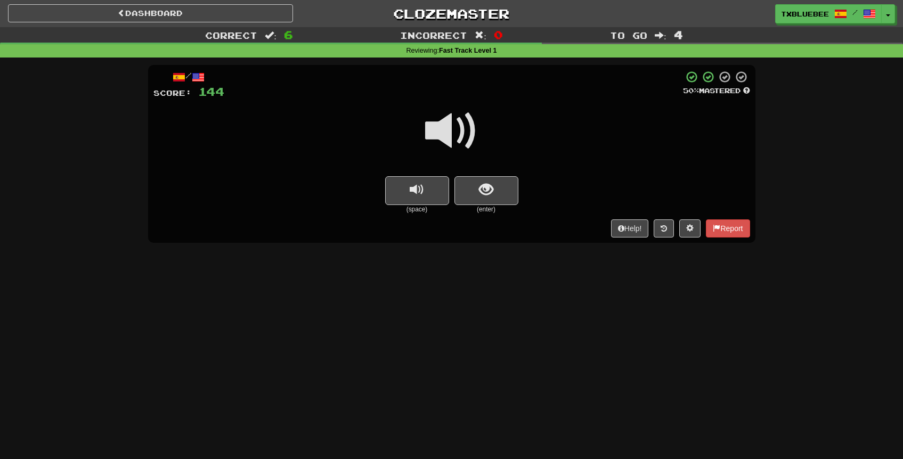
click at [430, 139] on span at bounding box center [451, 130] width 53 height 53
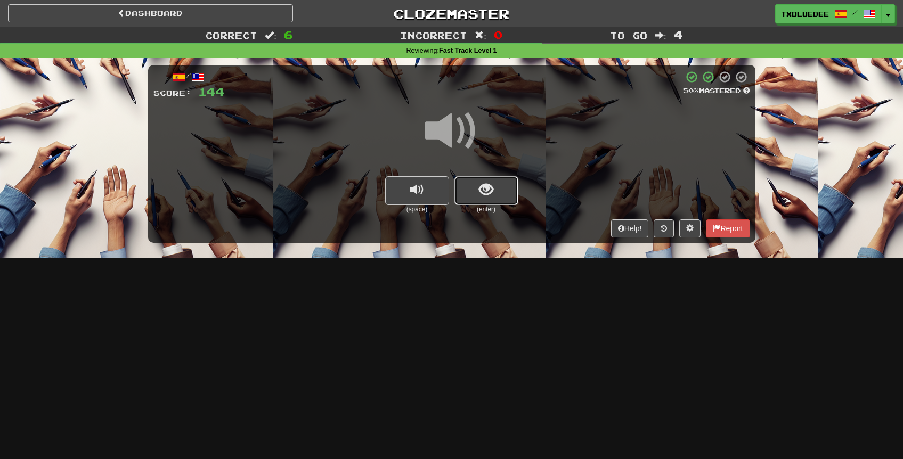
click at [499, 201] on button "show sentence" at bounding box center [486, 190] width 64 height 29
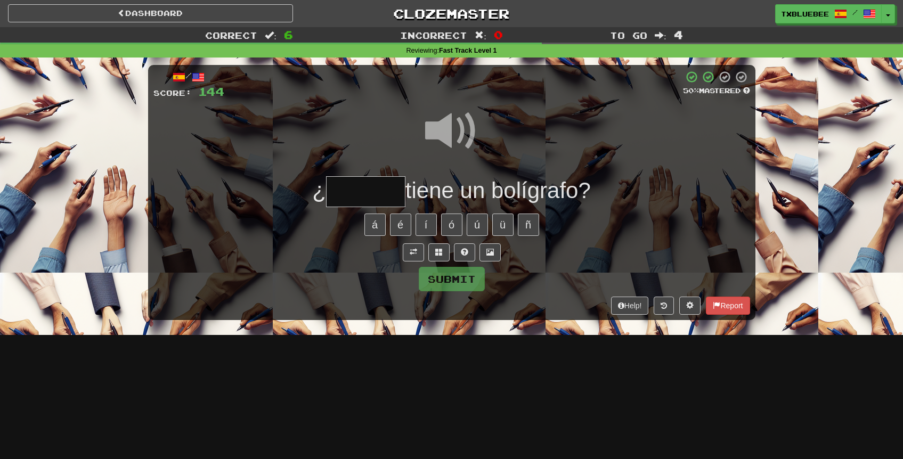
click at [373, 198] on input "text" at bounding box center [365, 191] width 79 height 31
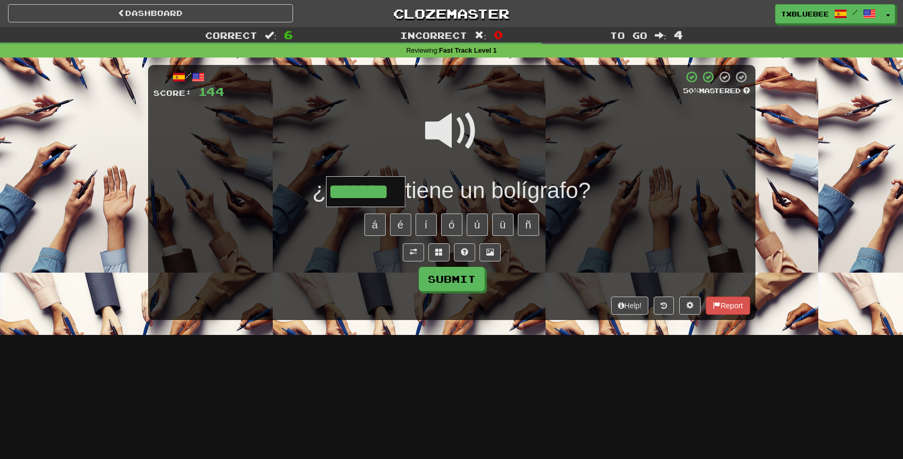
type input "*******"
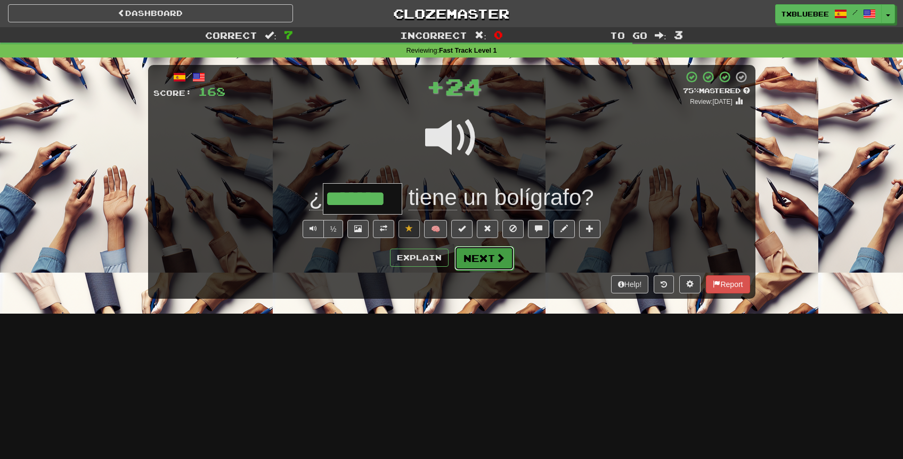
click at [477, 258] on button "Next" at bounding box center [484, 258] width 60 height 25
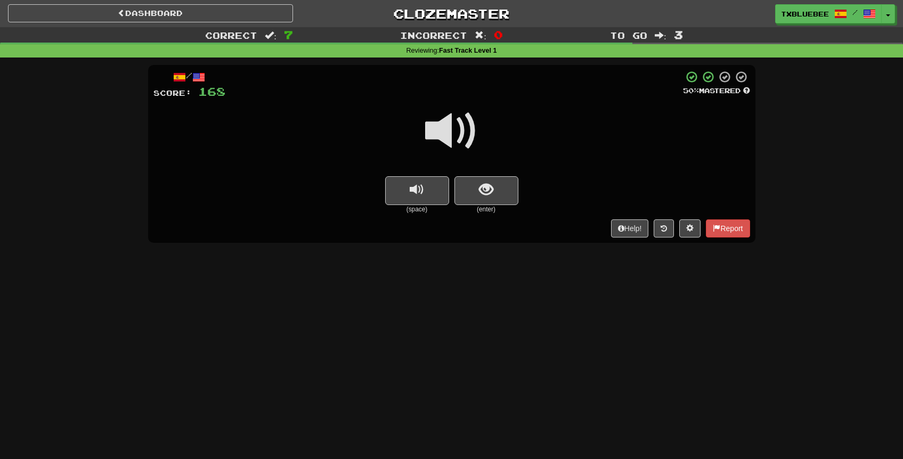
click at [459, 142] on span at bounding box center [451, 130] width 53 height 53
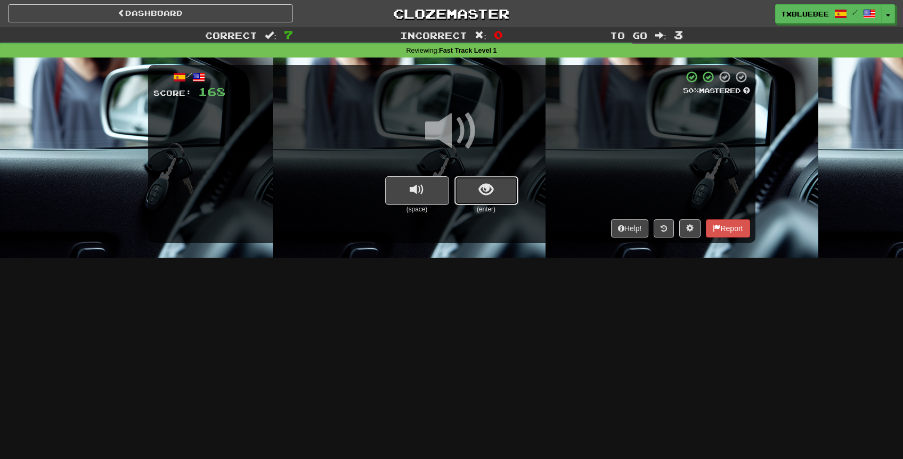
click at [478, 189] on button "show sentence" at bounding box center [486, 190] width 64 height 29
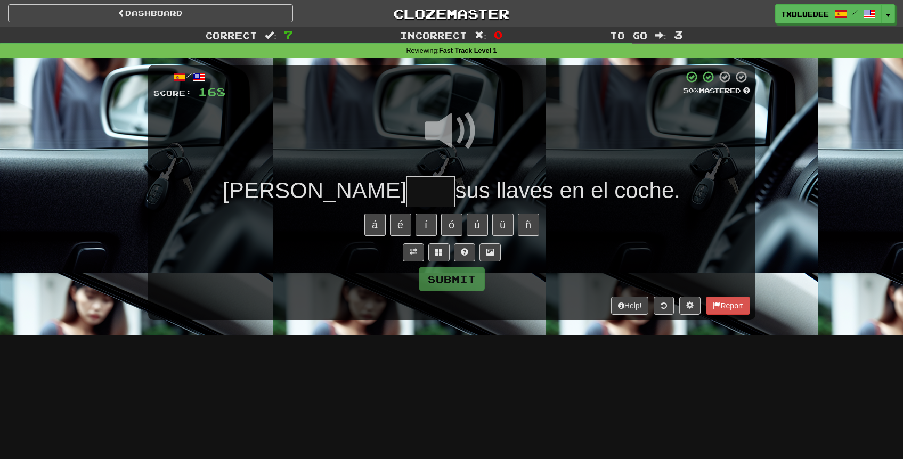
click at [406, 193] on input "text" at bounding box center [430, 191] width 48 height 31
click at [444, 129] on span at bounding box center [451, 130] width 53 height 53
click at [406, 197] on input "***" at bounding box center [430, 191] width 48 height 31
type input "****"
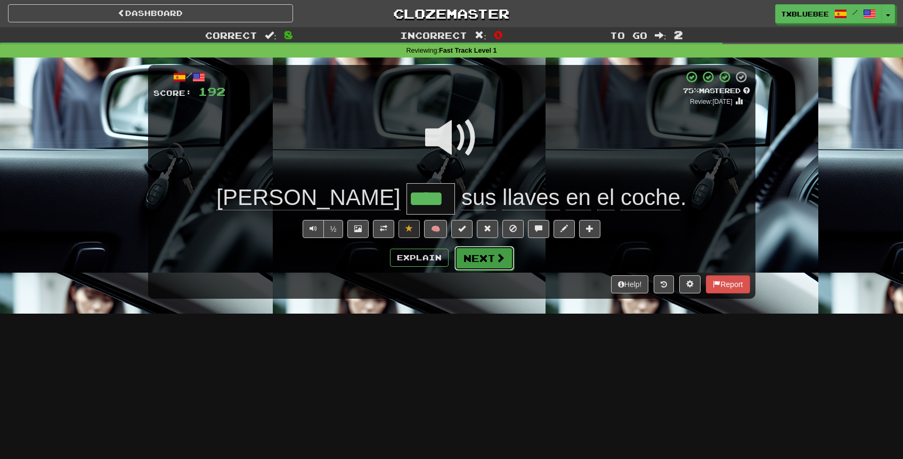
click at [462, 262] on button "Next" at bounding box center [484, 258] width 60 height 25
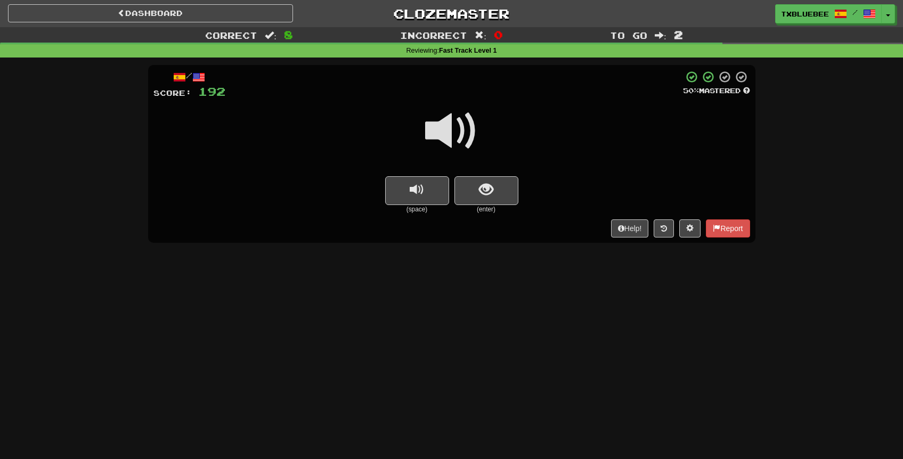
click at [457, 139] on span at bounding box center [451, 130] width 53 height 53
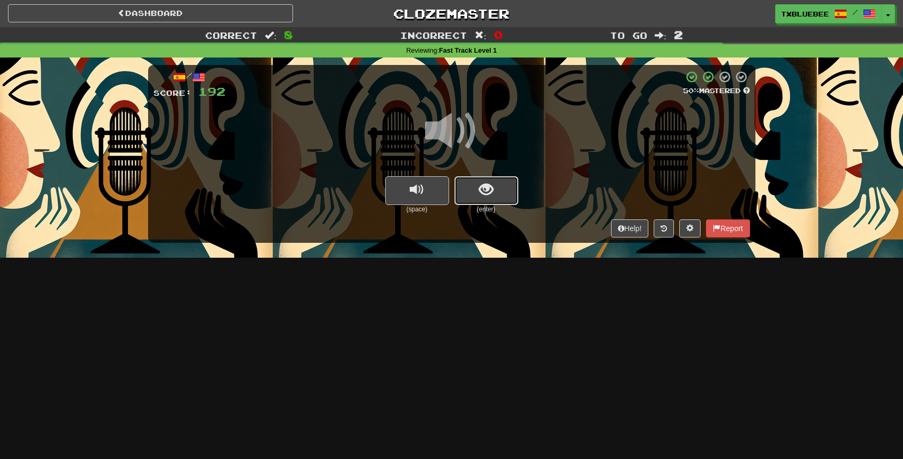
click at [477, 186] on button "show sentence" at bounding box center [486, 190] width 64 height 29
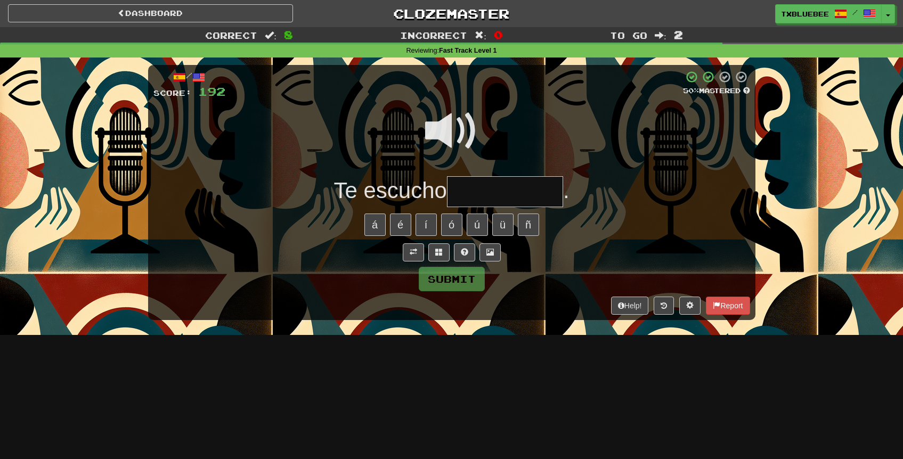
click at [462, 129] on span at bounding box center [451, 130] width 53 height 53
click at [479, 185] on input "text" at bounding box center [505, 191] width 116 height 31
type input "**********"
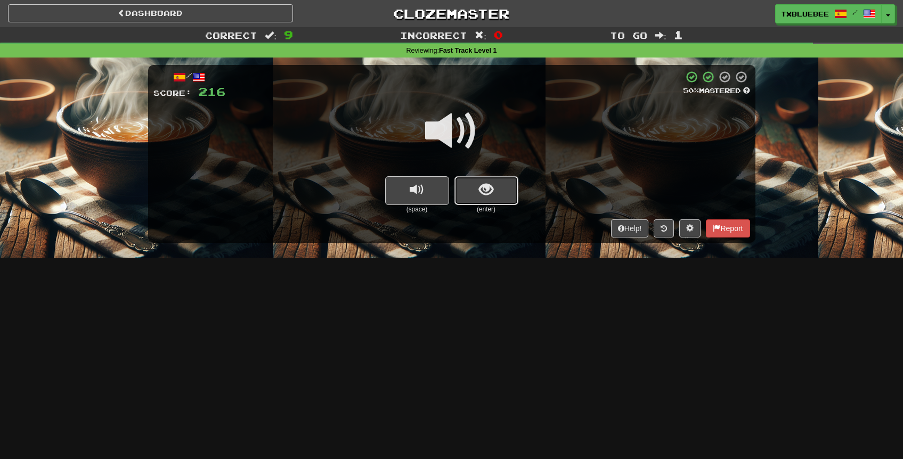
click at [482, 183] on span "show sentence" at bounding box center [486, 190] width 14 height 14
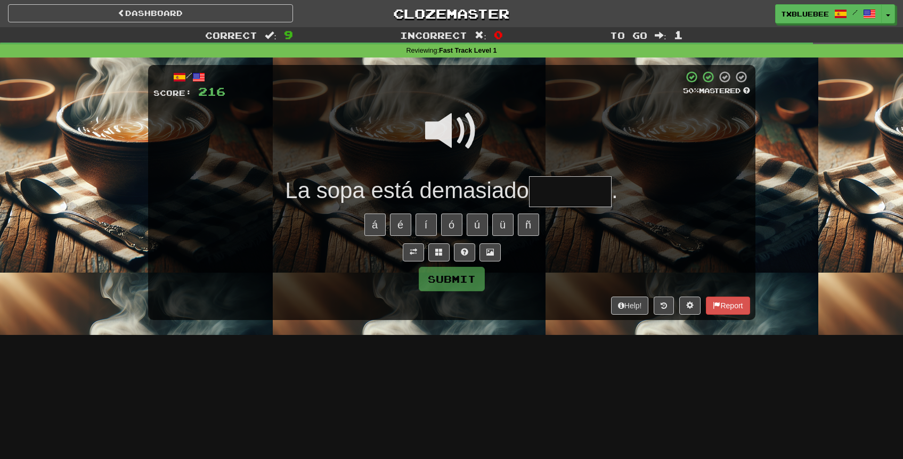
click at [574, 201] on input "text" at bounding box center [570, 191] width 83 height 31
type input "********"
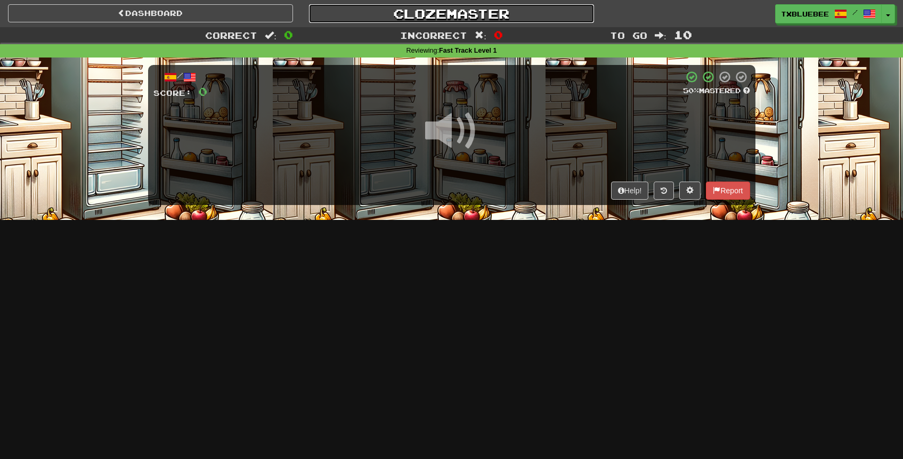
click at [431, 11] on link "Clozemaster" at bounding box center [451, 13] width 285 height 19
